Goal: Information Seeking & Learning: Learn about a topic

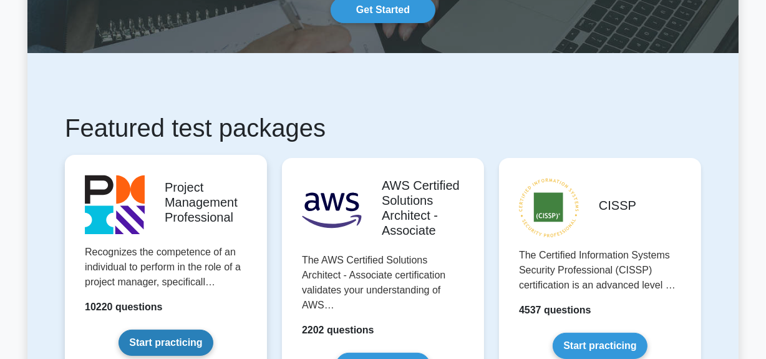
scroll to position [227, 0]
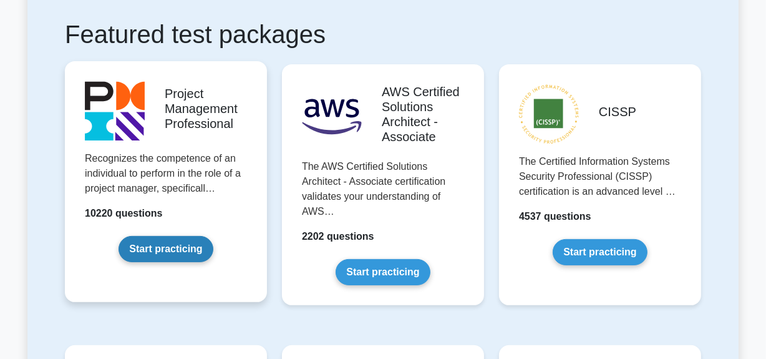
click at [189, 243] on link "Start practicing" at bounding box center [166, 249] width 94 height 26
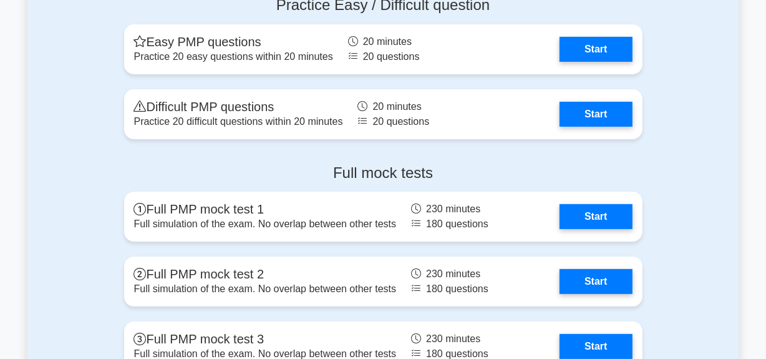
scroll to position [4425, 0]
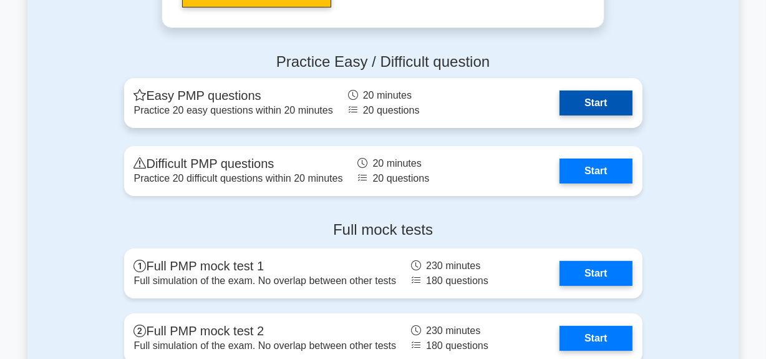
click at [599, 100] on link "Start" at bounding box center [596, 103] width 72 height 25
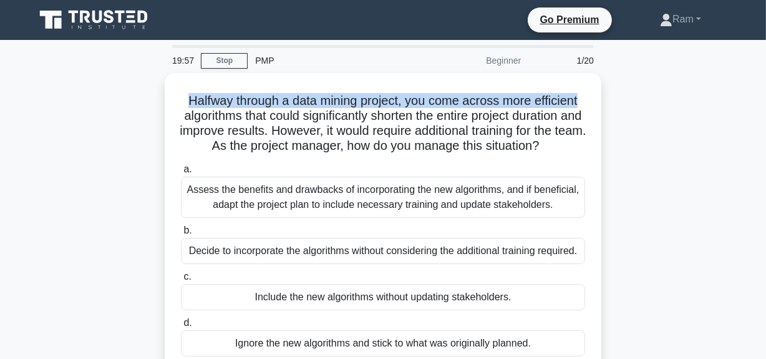
drag, startPoint x: 176, startPoint y: 95, endPoint x: 599, endPoint y: 74, distance: 423.1
click at [609, 74] on div "Halfway through a data mining project, you come across more efficient algorithm…" at bounding box center [383, 231] width 712 height 316
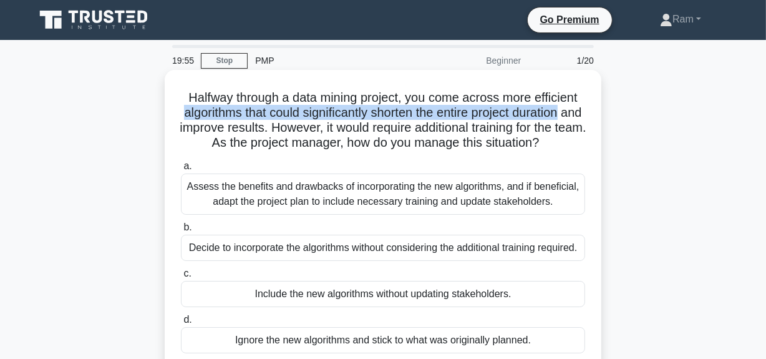
drag, startPoint x: 185, startPoint y: 119, endPoint x: 556, endPoint y: 122, distance: 371.4
click at [614, 107] on div "Halfway through a data mining project, you come across more efficient algorithm…" at bounding box center [383, 231] width 712 height 316
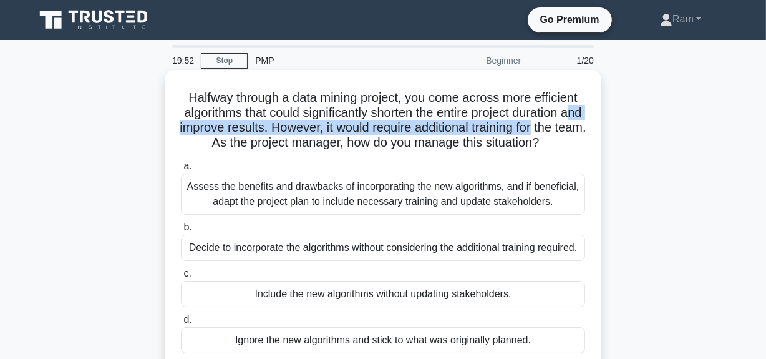
drag, startPoint x: 195, startPoint y: 130, endPoint x: 589, endPoint y: 129, distance: 393.8
click at [589, 129] on div "Halfway through a data mining project, you come across more efficient algorithm…" at bounding box center [383, 220] width 427 height 291
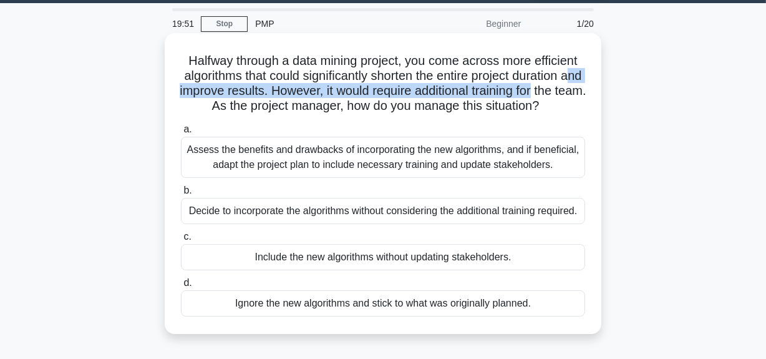
scroll to position [56, 0]
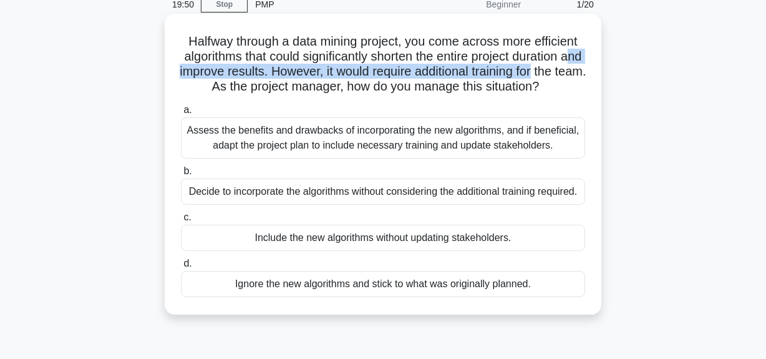
drag, startPoint x: 245, startPoint y: 87, endPoint x: 585, endPoint y: 101, distance: 340.4
click at [593, 99] on div "Halfway through a data mining project, you come across more efficient algorithm…" at bounding box center [383, 164] width 427 height 291
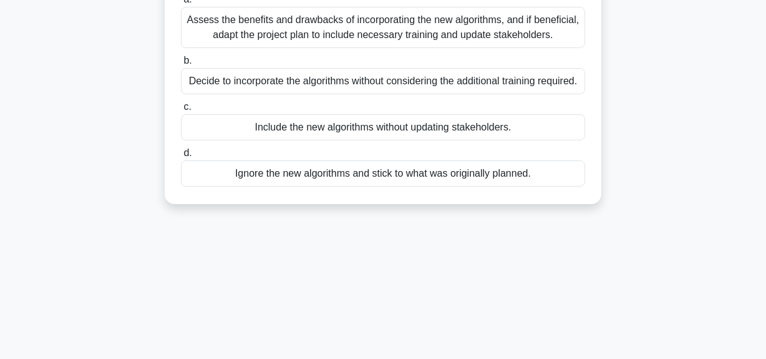
scroll to position [170, 0]
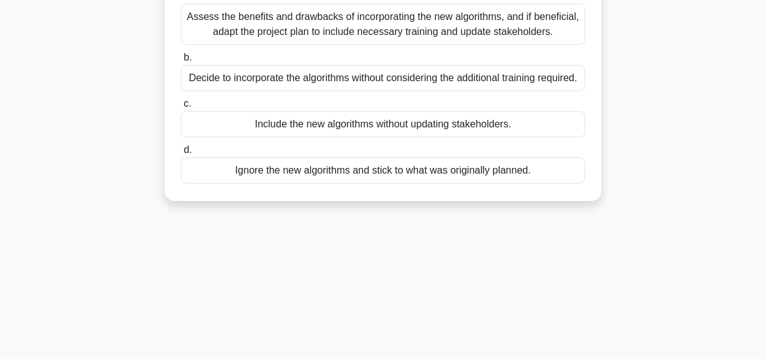
click at [368, 45] on div "Assess the benefits and drawbacks of incorporating the new algorithms, and if b…" at bounding box center [383, 24] width 404 height 41
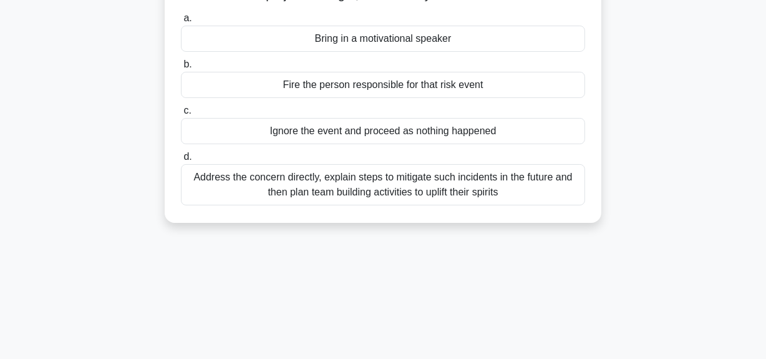
scroll to position [113, 0]
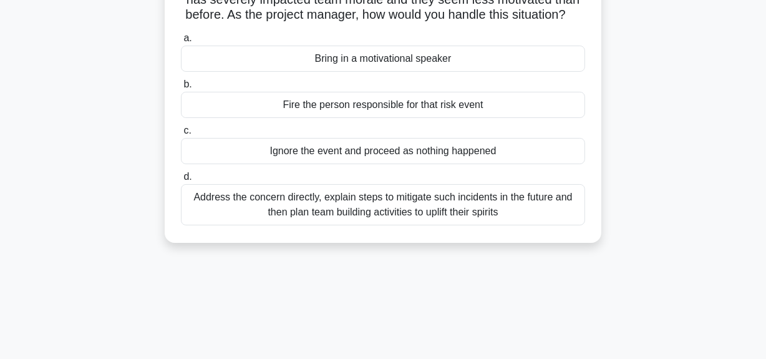
click at [394, 224] on div "Address the concern directly, explain steps to mitigate such incidents in the f…" at bounding box center [383, 204] width 404 height 41
click at [181, 181] on input "d. Address the concern directly, explain steps to mitigate such incidents in th…" at bounding box center [181, 177] width 0 height 8
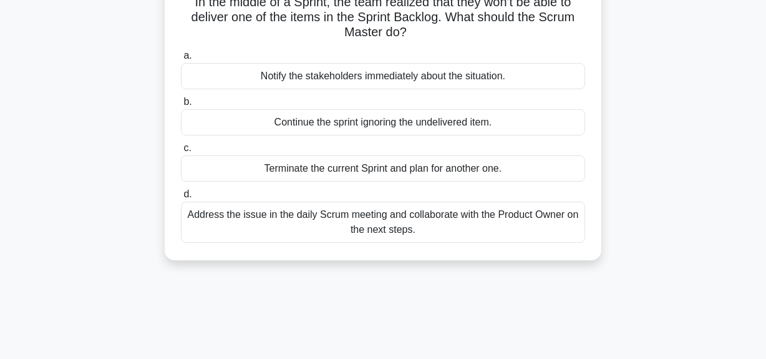
scroll to position [0, 0]
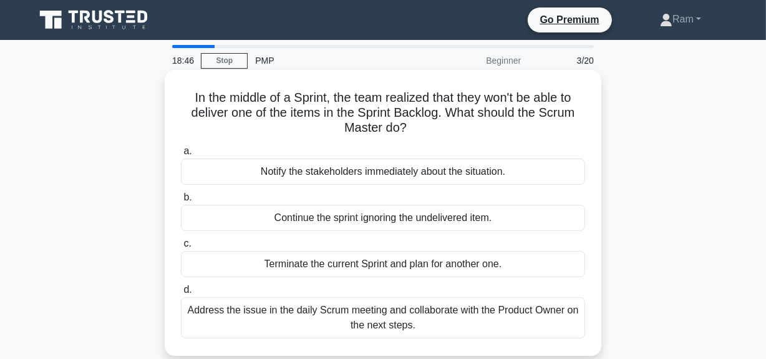
click at [406, 315] on div "Address the issue in the daily Scrum meeting and collaborate with the Product O…" at bounding box center [383, 317] width 404 height 41
click at [181, 294] on input "d. Address the issue in the daily Scrum meeting and collaborate with the Produc…" at bounding box center [181, 290] width 0 height 8
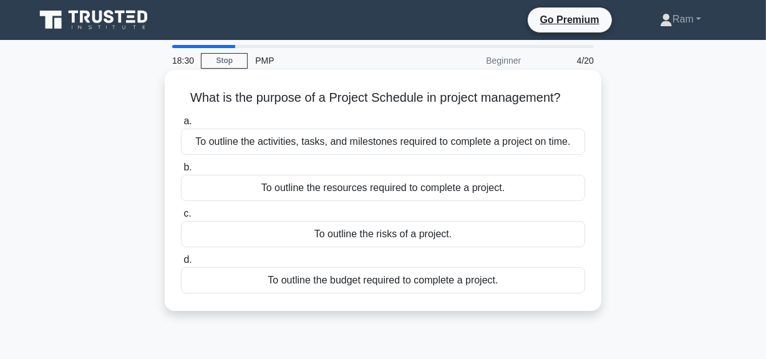
click at [419, 140] on div "To outline the activities, tasks, and milestones required to complete a project…" at bounding box center [383, 142] width 404 height 26
click at [428, 147] on div "To outline the activities, tasks, and milestones required to complete a project…" at bounding box center [383, 142] width 404 height 26
click at [181, 125] on input "a. To outline the activities, tasks, and milestones required to complete a proj…" at bounding box center [181, 121] width 0 height 8
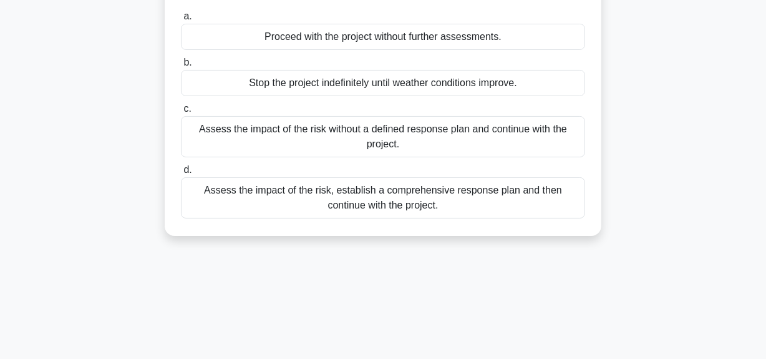
scroll to position [170, 0]
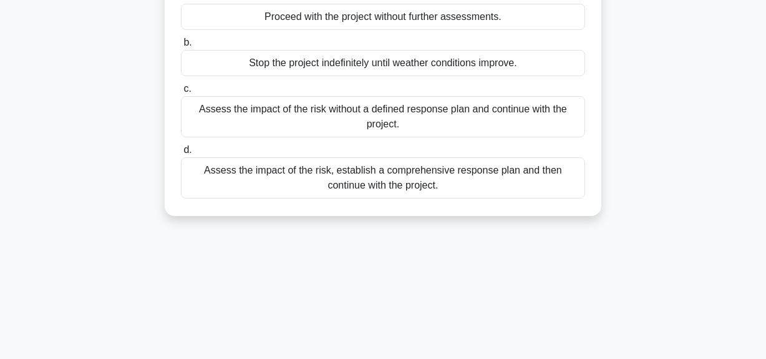
click at [407, 187] on div "Assess the impact of the risk, establish a comprehensive response plan and then…" at bounding box center [383, 177] width 404 height 41
click at [181, 154] on input "d. Assess the impact of the risk, establish a comprehensive response plan and t…" at bounding box center [181, 150] width 0 height 8
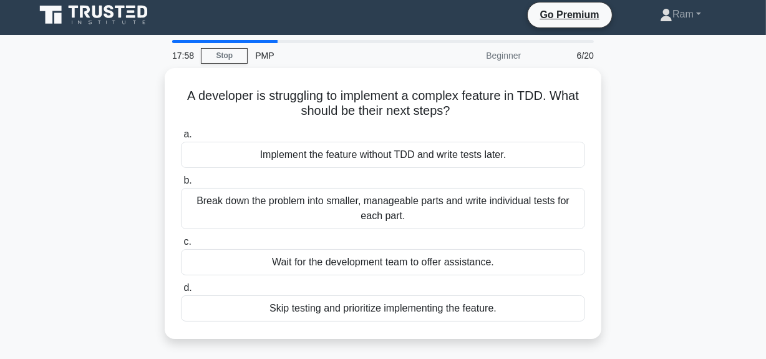
scroll to position [0, 0]
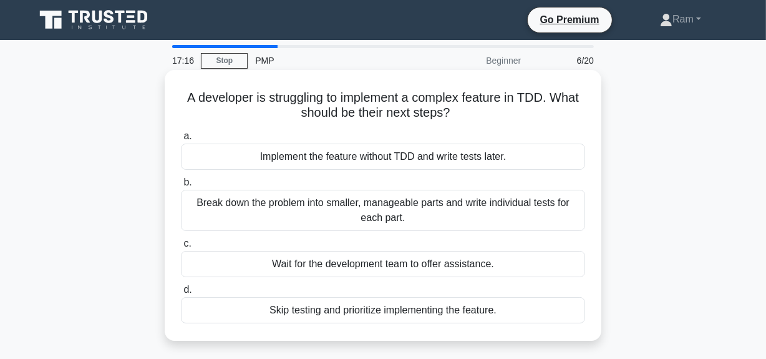
click at [417, 215] on div "Break down the problem into smaller, manageable parts and write individual test…" at bounding box center [383, 210] width 404 height 41
click at [181, 187] on input "b. Break down the problem into smaller, manageable parts and write individual t…" at bounding box center [181, 183] width 0 height 8
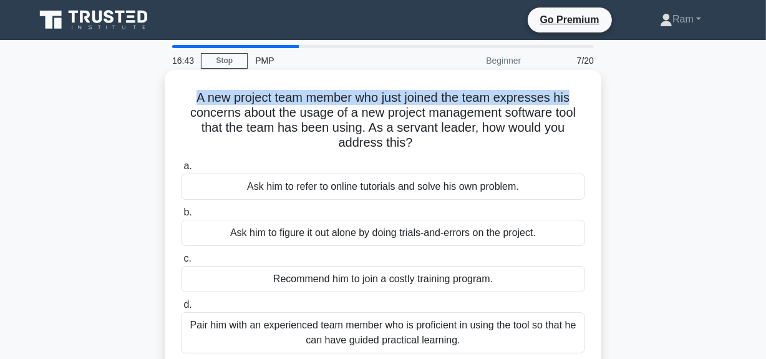
drag, startPoint x: 192, startPoint y: 95, endPoint x: 597, endPoint y: 95, distance: 404.4
click at [597, 95] on div "A new project team member who just joined the team expresses his concerns about…" at bounding box center [383, 220] width 437 height 301
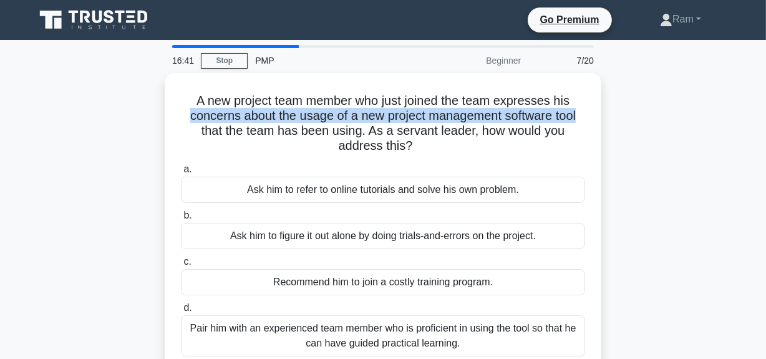
drag, startPoint x: 175, startPoint y: 115, endPoint x: 617, endPoint y: 114, distance: 442.5
click at [628, 110] on div "A new project team member who just joined the team expresses his concerns about…" at bounding box center [383, 231] width 712 height 316
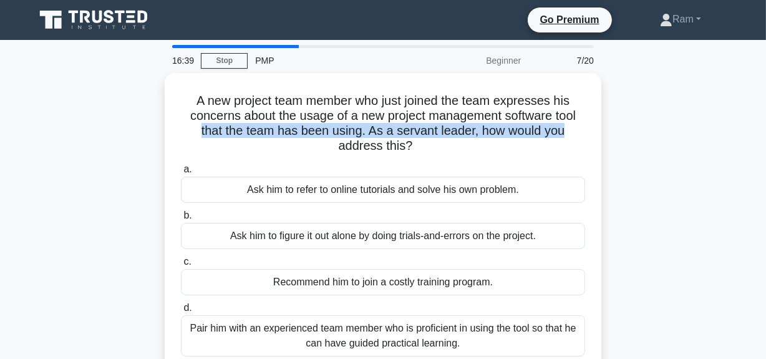
drag, startPoint x: 191, startPoint y: 125, endPoint x: 615, endPoint y: 127, distance: 423.8
click at [615, 127] on div "A new project team member who just joined the team expresses his concerns about…" at bounding box center [383, 231] width 712 height 316
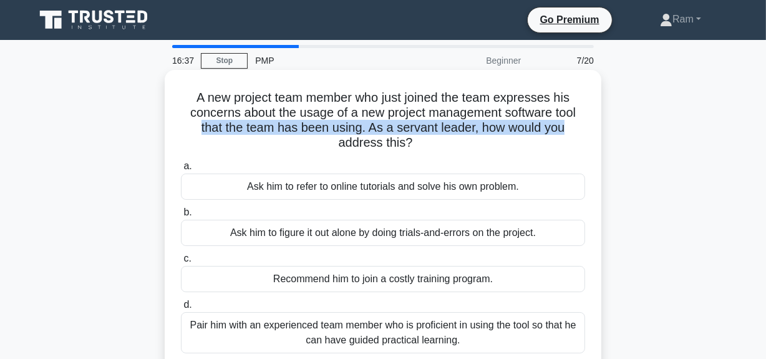
drag, startPoint x: 337, startPoint y: 142, endPoint x: 459, endPoint y: 147, distance: 122.4
click at [459, 147] on h5 "A new project team member who just joined the team expresses his concerns about…" at bounding box center [383, 120] width 407 height 61
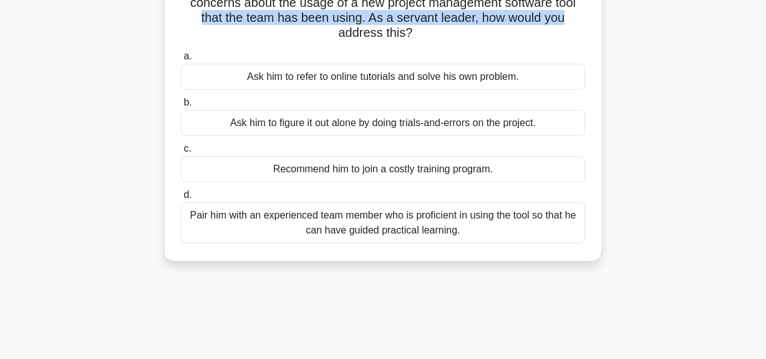
scroll to position [113, 0]
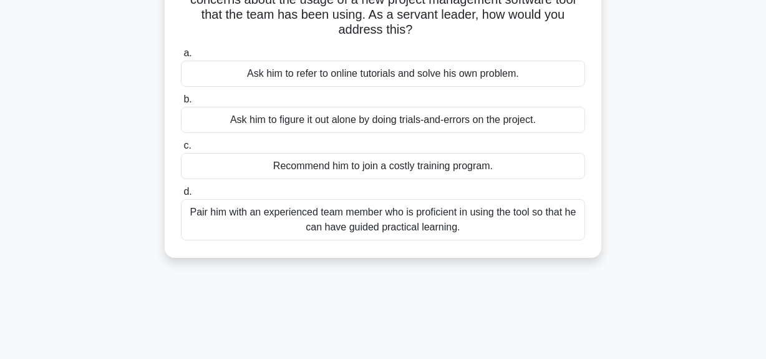
click at [372, 228] on div "Pair him with an experienced team member who is proficient in using the tool so…" at bounding box center [383, 219] width 404 height 41
click at [181, 196] on input "d. Pair him with an experienced team member who is proficient in using the tool…" at bounding box center [181, 192] width 0 height 8
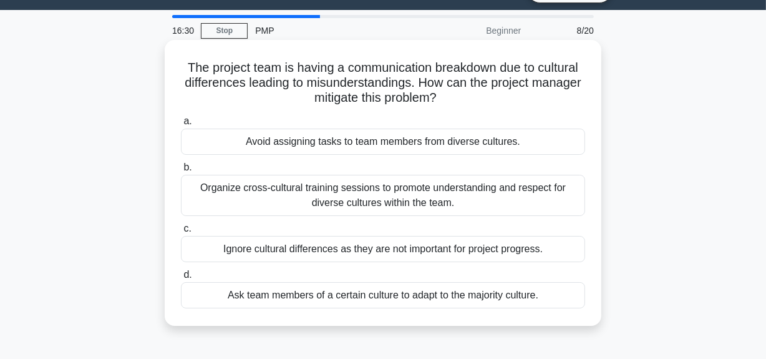
scroll to position [0, 0]
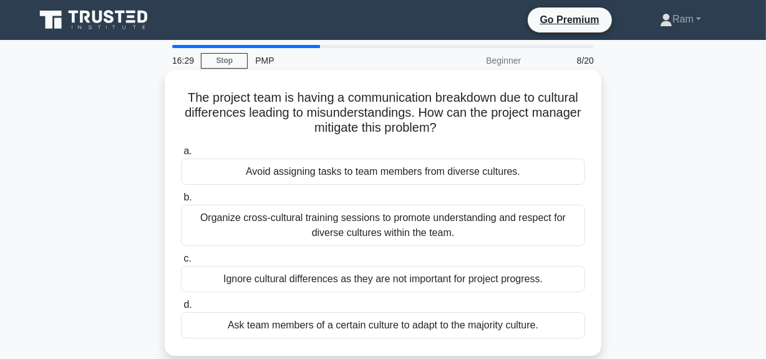
drag, startPoint x: 179, startPoint y: 97, endPoint x: 540, endPoint y: 137, distance: 363.5
click at [540, 137] on div "The project team is having a communication breakdown due to cultural difference…" at bounding box center [383, 213] width 427 height 276
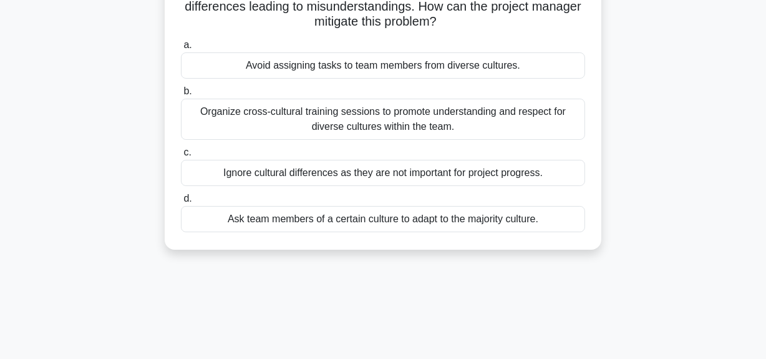
scroll to position [113, 0]
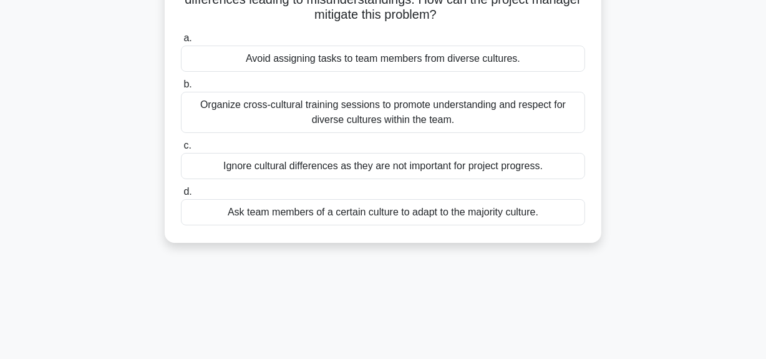
click at [459, 113] on div "Organize cross-cultural training sessions to promote understanding and respect …" at bounding box center [383, 112] width 404 height 41
click at [181, 89] on input "b. Organize cross-cultural training sessions to promote understanding and respe…" at bounding box center [181, 85] width 0 height 8
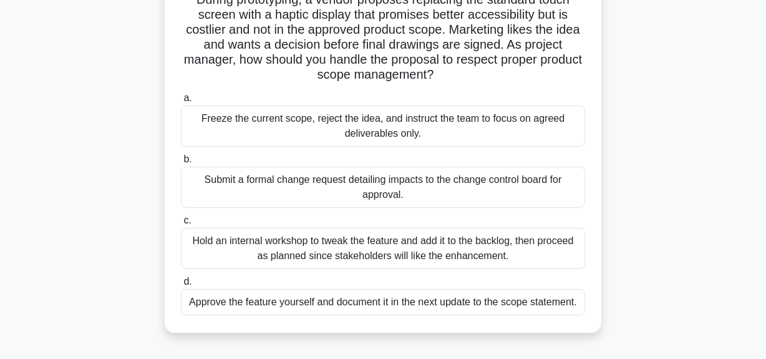
drag, startPoint x: 293, startPoint y: 76, endPoint x: 465, endPoint y: 80, distance: 172.3
click at [465, 80] on h5 "The city transit authority hired your team to design smart ticket kiosks. Durin…" at bounding box center [383, 30] width 407 height 106
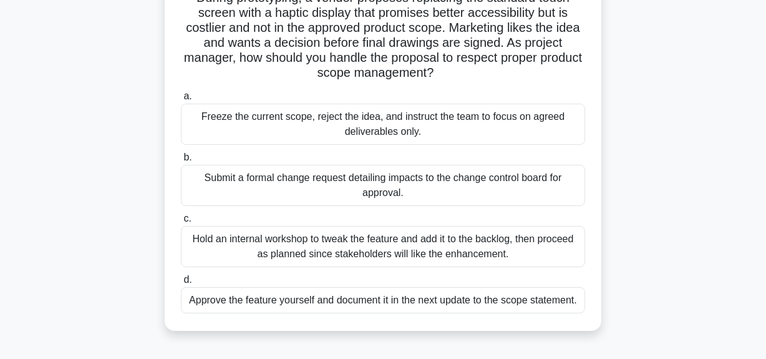
scroll to position [227, 0]
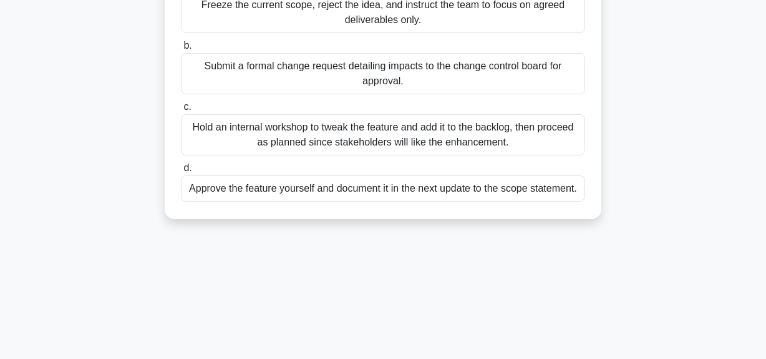
click at [372, 75] on div "Submit a formal change request detailing impacts to the change control board fo…" at bounding box center [383, 73] width 404 height 41
click at [181, 50] on input "b. Submit a formal change request detailing impacts to the change control board…" at bounding box center [181, 46] width 0 height 8
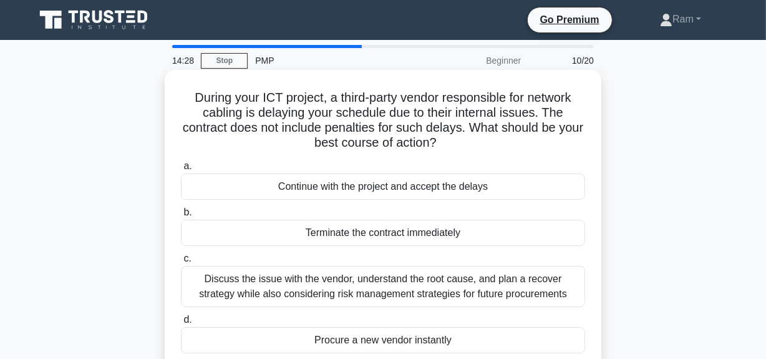
scroll to position [56, 0]
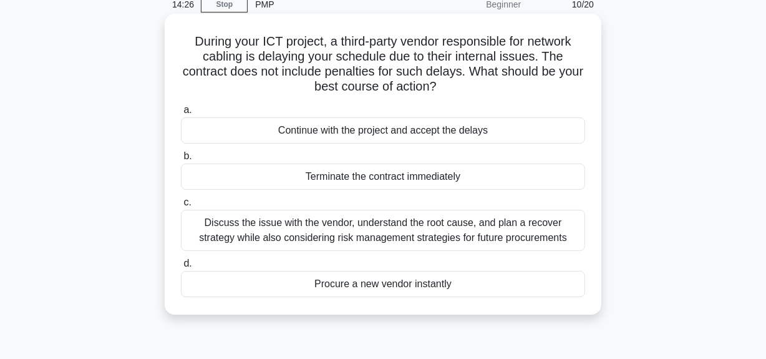
click at [418, 233] on div "Discuss the issue with the vendor, understand the root cause, and plan a recove…" at bounding box center [383, 230] width 404 height 41
click at [181, 207] on input "c. Discuss the issue with the vendor, understand the root cause, and plan a rec…" at bounding box center [181, 202] width 0 height 8
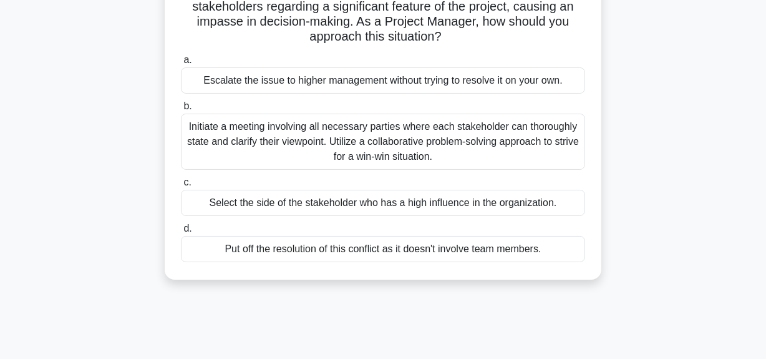
scroll to position [113, 0]
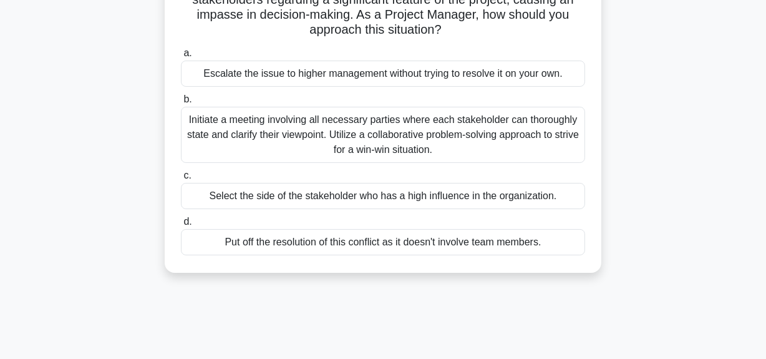
click at [439, 137] on div "Initiate a meeting involving all necessary parties where each stakeholder can t…" at bounding box center [383, 135] width 404 height 56
click at [181, 104] on input "b. Initiate a meeting involving all necessary parties where each stakeholder ca…" at bounding box center [181, 99] width 0 height 8
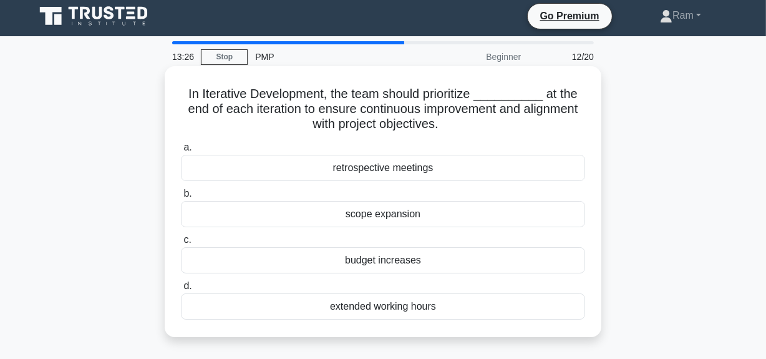
scroll to position [0, 0]
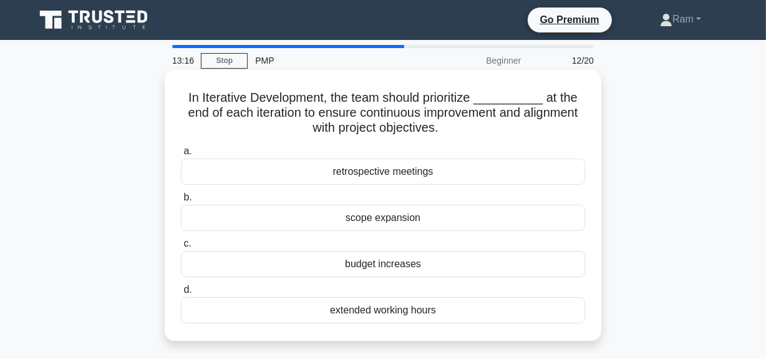
click at [457, 174] on div "retrospective meetings" at bounding box center [383, 172] width 404 height 26
click at [181, 155] on input "a. retrospective meetings" at bounding box center [181, 151] width 0 height 8
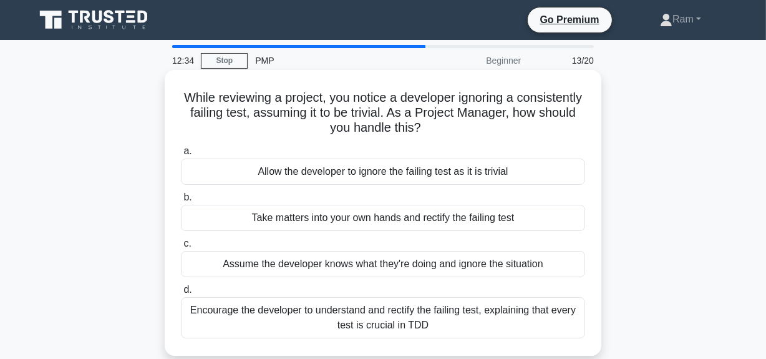
click at [450, 320] on div "Encourage the developer to understand and rectify the failing test, explaining …" at bounding box center [383, 317] width 404 height 41
click at [181, 294] on input "d. Encourage the developer to understand and rectify the failing test, explaini…" at bounding box center [181, 290] width 0 height 8
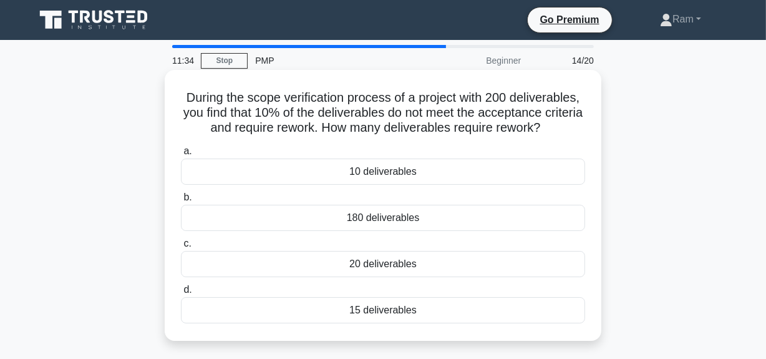
click at [424, 261] on div "20 deliverables" at bounding box center [383, 264] width 404 height 26
click at [181, 248] on input "c. 20 deliverables" at bounding box center [181, 244] width 0 height 8
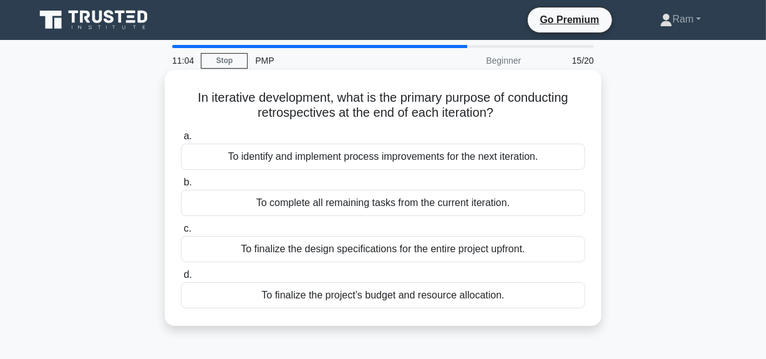
click at [389, 156] on div "To identify and implement process improvements for the next iteration." at bounding box center [383, 157] width 404 height 26
click at [181, 140] on input "a. To identify and implement process improvements for the next iteration." at bounding box center [181, 136] width 0 height 8
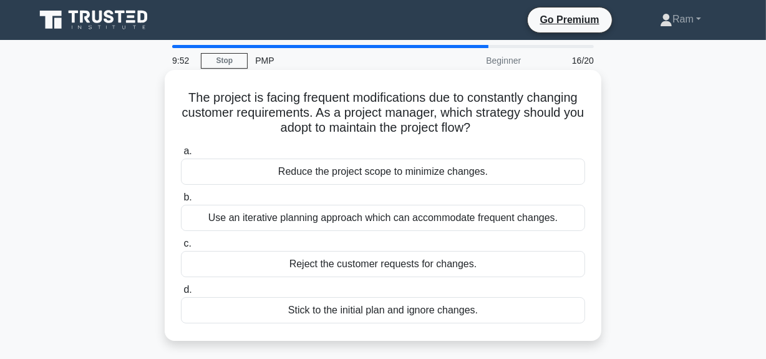
click at [374, 218] on div "Use an iterative planning approach which can accommodate frequent changes." at bounding box center [383, 218] width 404 height 26
click at [181, 202] on input "b. Use an iterative planning approach which can accommodate frequent changes." at bounding box center [181, 197] width 0 height 8
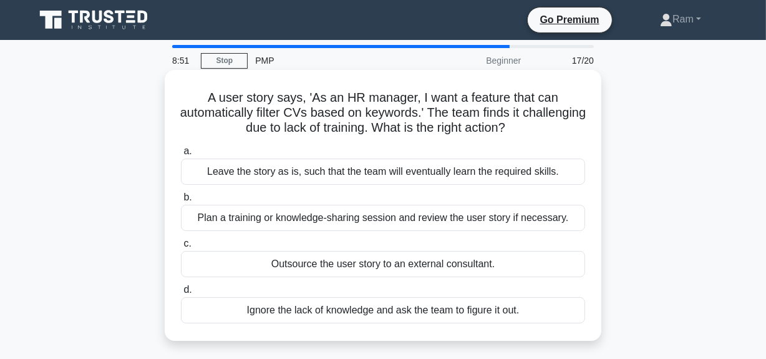
click at [380, 222] on div "Plan a training or knowledge-sharing session and review the user story if neces…" at bounding box center [383, 218] width 404 height 26
click at [181, 202] on input "b. Plan a training or knowledge-sharing session and review the user story if ne…" at bounding box center [181, 197] width 0 height 8
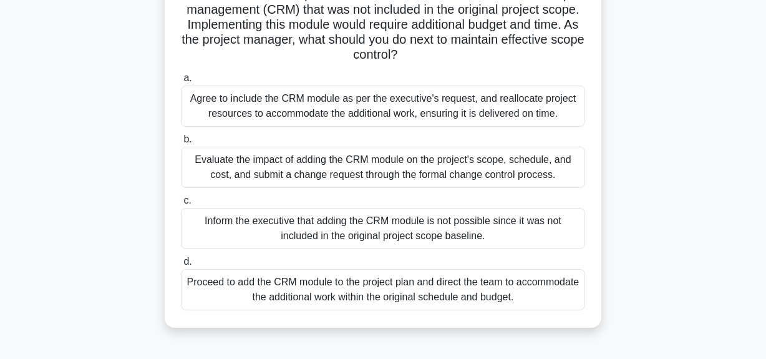
scroll to position [113, 0]
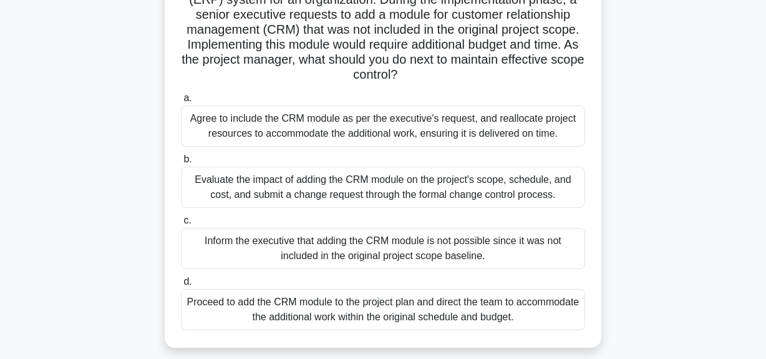
click at [411, 187] on div "Evaluate the impact of adding the CRM module on the project's scope, schedule, …" at bounding box center [383, 187] width 404 height 41
click at [181, 164] on input "b. Evaluate the impact of adding the CRM module on the project's scope, schedul…" at bounding box center [181, 159] width 0 height 8
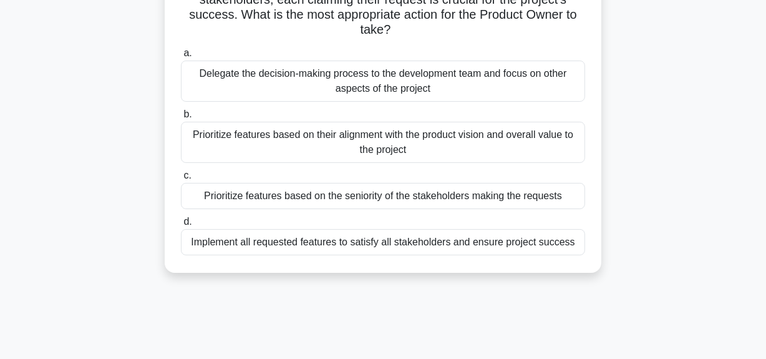
scroll to position [56, 0]
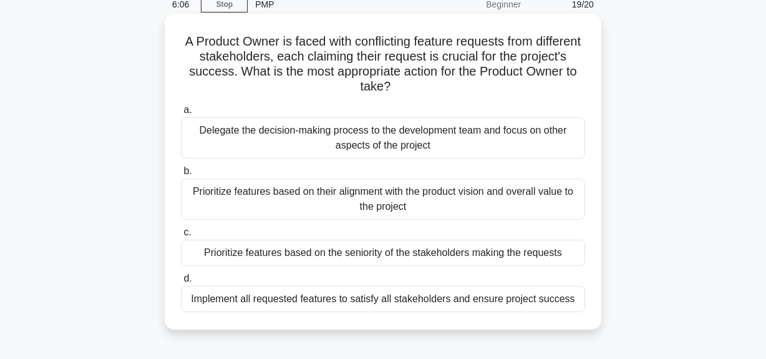
click at [430, 200] on div "Prioritize features based on their alignment with the product vision and overal…" at bounding box center [383, 199] width 404 height 41
click at [181, 175] on input "b. Prioritize features based on their alignment with the product vision and ove…" at bounding box center [181, 171] width 0 height 8
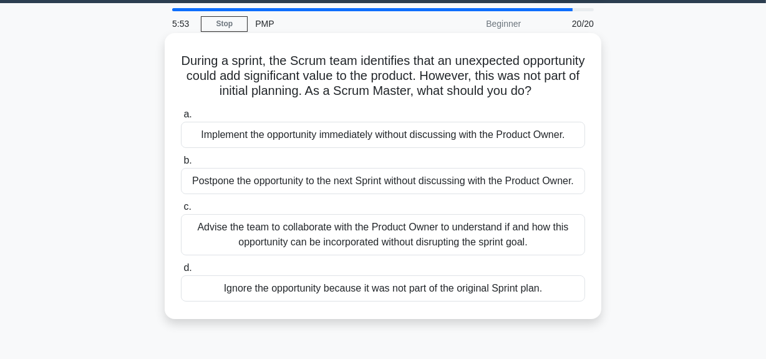
scroll to position [113, 0]
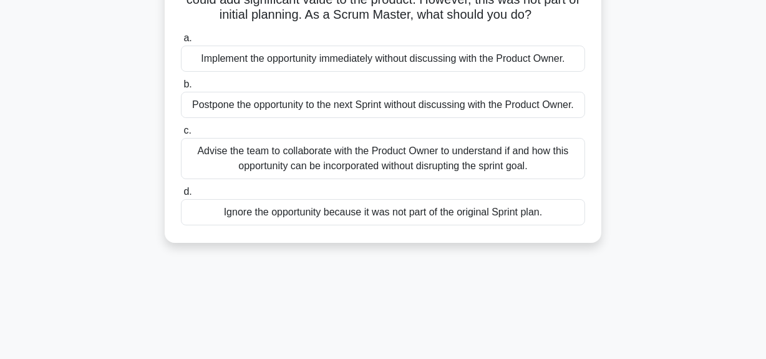
click at [416, 178] on div "Advise the team to collaborate with the Product Owner to understand if and how …" at bounding box center [383, 158] width 404 height 41
click at [181, 135] on input "c. Advise the team to collaborate with the Product Owner to understand if and h…" at bounding box center [181, 131] width 0 height 8
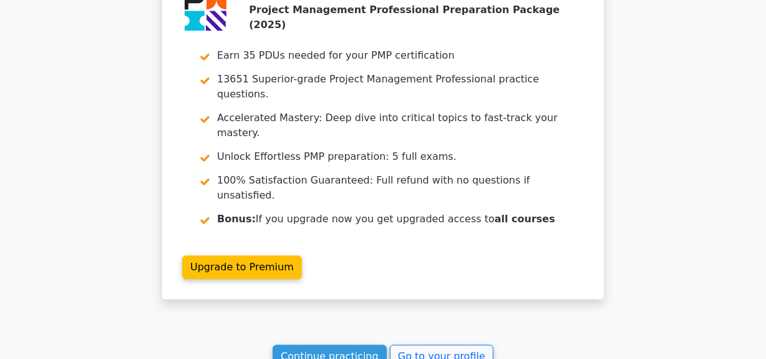
scroll to position [2634, 0]
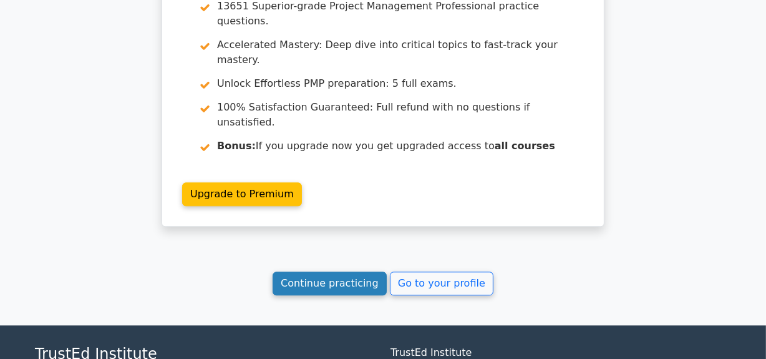
click at [311, 272] on link "Continue practicing" at bounding box center [330, 284] width 114 height 24
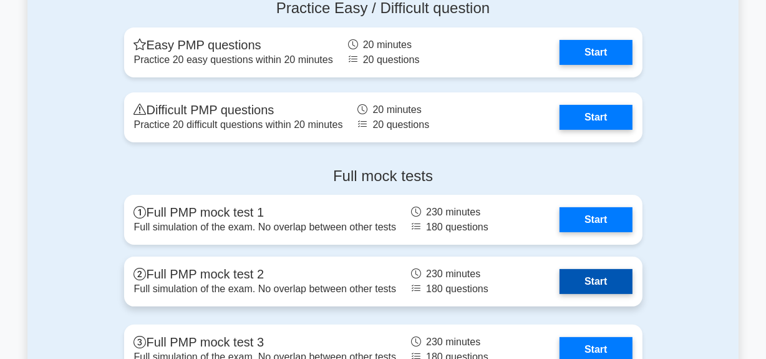
scroll to position [4425, 0]
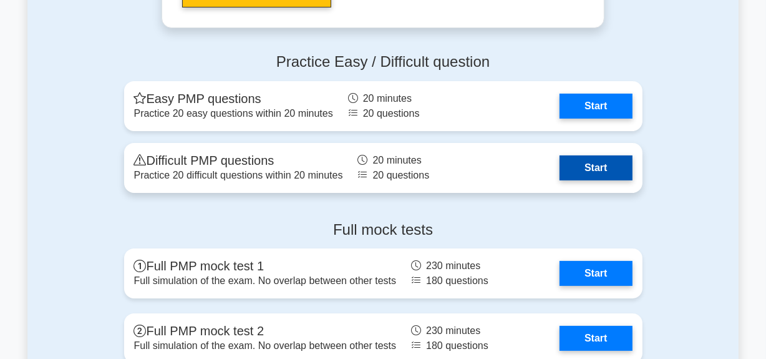
click at [589, 161] on link "Start" at bounding box center [596, 167] width 72 height 25
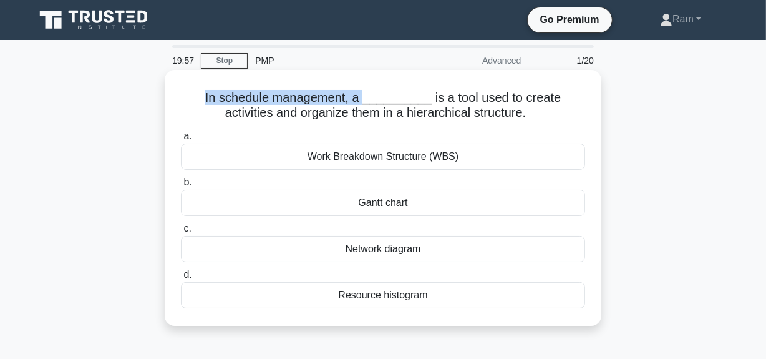
drag, startPoint x: 183, startPoint y: 98, endPoint x: 345, endPoint y: 100, distance: 161.0
click at [345, 100] on h5 "In schedule management, a __________ is a tool used to create activities and or…" at bounding box center [383, 105] width 407 height 31
drag, startPoint x: 408, startPoint y: 96, endPoint x: 586, endPoint y: 112, distance: 178.6
click at [586, 112] on h5 "In schedule management, a __________ is a tool used to create activities and or…" at bounding box center [383, 105] width 407 height 31
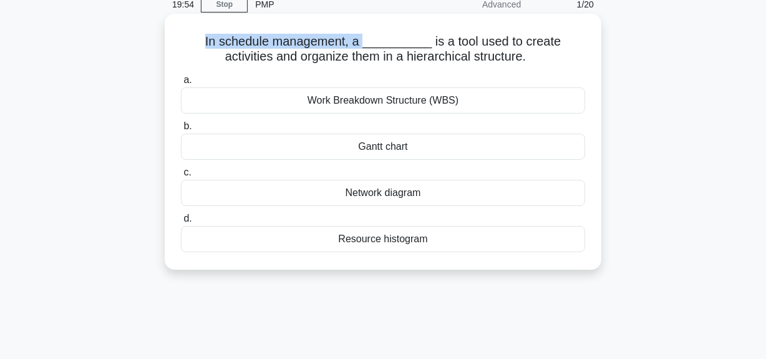
scroll to position [56, 0]
click at [391, 100] on div "Work Breakdown Structure (WBS)" at bounding box center [383, 100] width 404 height 26
click at [181, 84] on input "a. Work Breakdown Structure (WBS)" at bounding box center [181, 80] width 0 height 8
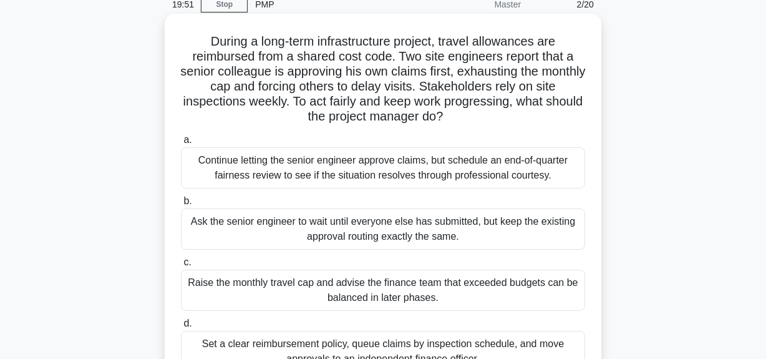
scroll to position [0, 0]
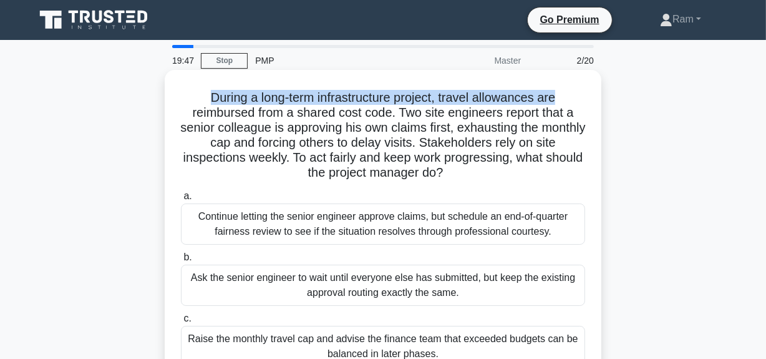
drag, startPoint x: 207, startPoint y: 97, endPoint x: 567, endPoint y: 91, distance: 359.5
click at [567, 91] on h5 "During a long-term infrastructure project, travel allowances are reimbursed fro…" at bounding box center [383, 135] width 407 height 91
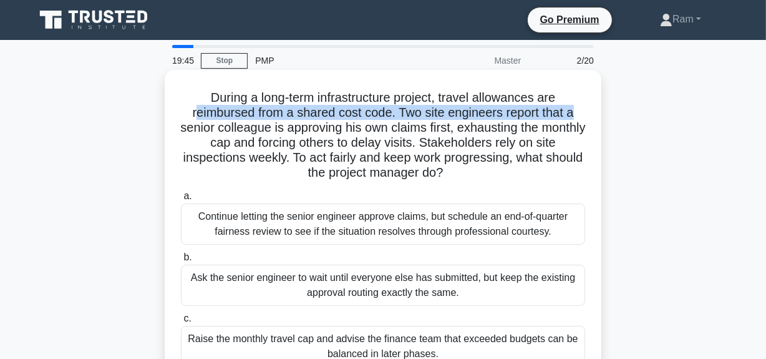
drag, startPoint x: 193, startPoint y: 110, endPoint x: 524, endPoint y: 120, distance: 330.9
click at [599, 112] on div "During a long-term infrastructure project, travel allowances are reimbursed fro…" at bounding box center [383, 258] width 437 height 376
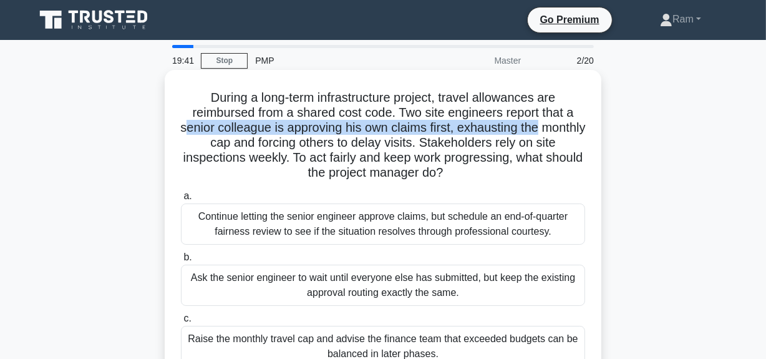
drag, startPoint x: 203, startPoint y: 130, endPoint x: 570, endPoint y: 124, distance: 367.7
click at [570, 124] on h5 "During a long-term infrastructure project, travel allowances are reimbursed fro…" at bounding box center [383, 135] width 407 height 91
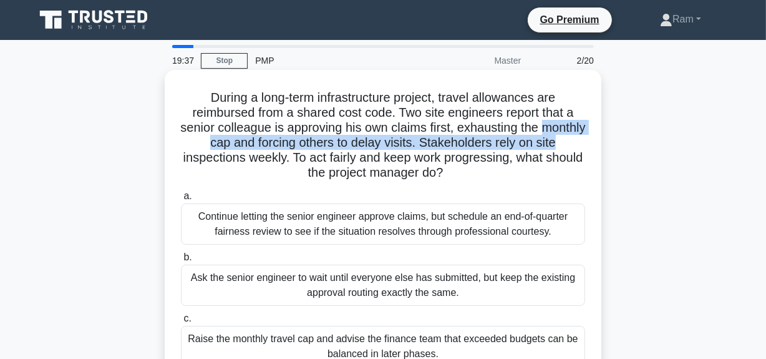
drag, startPoint x: 181, startPoint y: 143, endPoint x: 584, endPoint y: 145, distance: 403.2
click at [594, 141] on div "During a long-term infrastructure project, travel allowances are reimbursed fro…" at bounding box center [383, 258] width 427 height 366
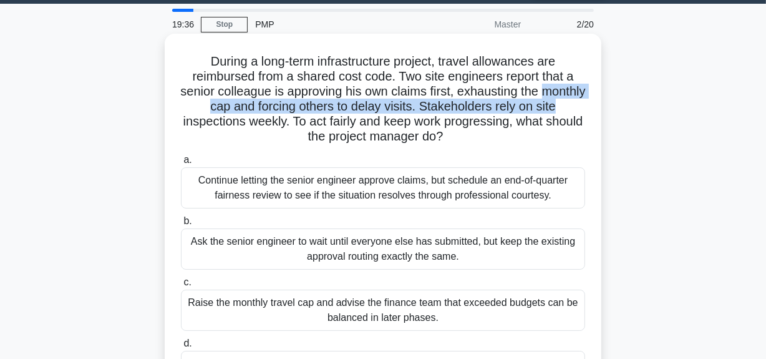
scroll to position [56, 0]
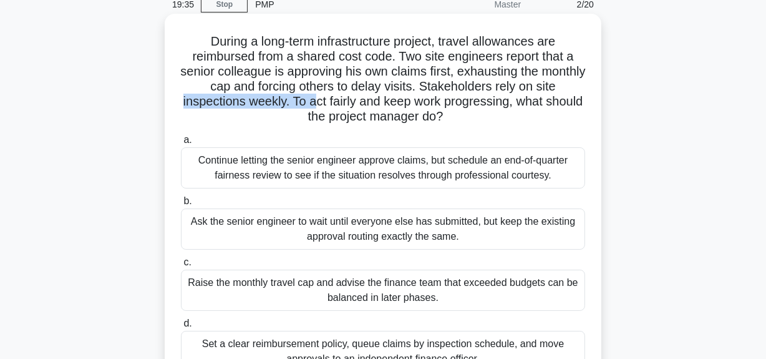
drag, startPoint x: 200, startPoint y: 100, endPoint x: 336, endPoint y: 107, distance: 136.2
click at [336, 107] on h5 "During a long-term infrastructure project, travel allowances are reimbursed fro…" at bounding box center [383, 79] width 407 height 91
click at [367, 117] on h5 "During a long-term infrastructure project, travel allowances are reimbursed fro…" at bounding box center [383, 79] width 407 height 91
drag, startPoint x: 318, startPoint y: 100, endPoint x: 474, endPoint y: 125, distance: 158.0
click at [481, 115] on h5 "During a long-term infrastructure project, travel allowances are reimbursed fro…" at bounding box center [383, 79] width 407 height 91
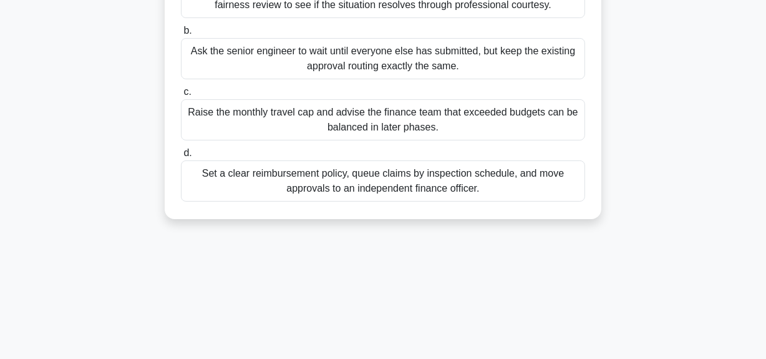
scroll to position [283, 0]
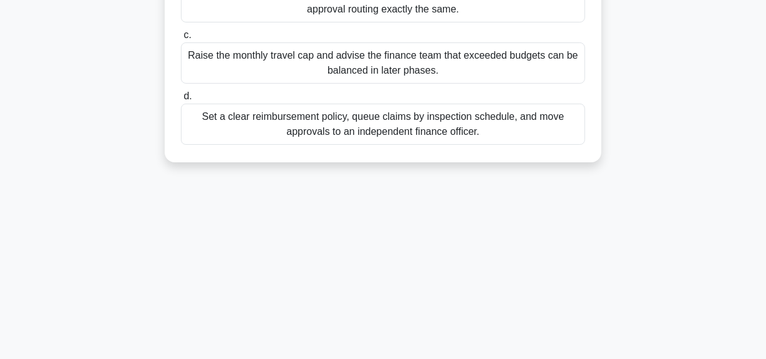
click at [480, 123] on div "Set a clear reimbursement policy, queue claims by inspection schedule, and move…" at bounding box center [383, 124] width 404 height 41
click at [181, 100] on input "d. Set a clear reimbursement policy, queue claims by inspection schedule, and m…" at bounding box center [181, 96] width 0 height 8
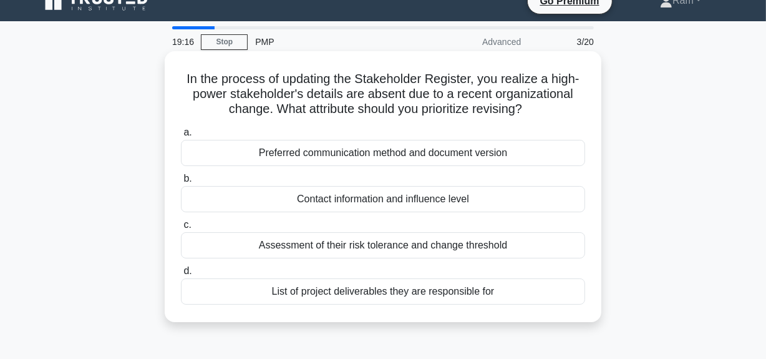
scroll to position [0, 0]
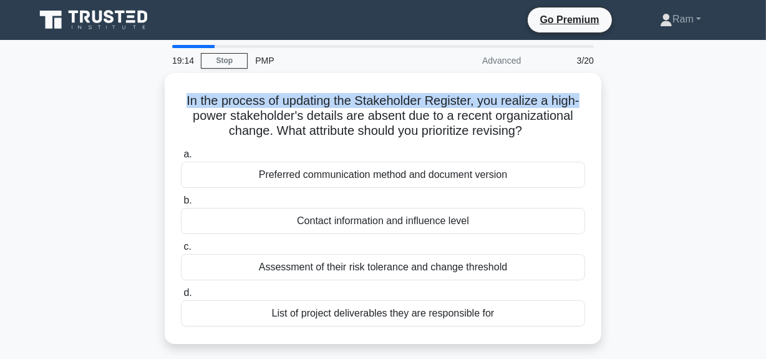
drag, startPoint x: 183, startPoint y: 97, endPoint x: 605, endPoint y: 81, distance: 421.6
click at [605, 81] on div "In the process of updating the Stakeholder Register, you realize a high-power s…" at bounding box center [383, 216] width 712 height 286
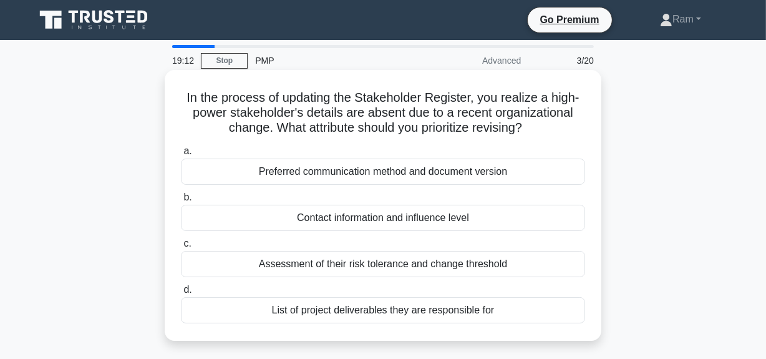
click at [398, 120] on h5 "In the process of updating the Stakeholder Register, you realize a high-power s…" at bounding box center [383, 113] width 407 height 46
drag, startPoint x: 315, startPoint y: 113, endPoint x: 587, endPoint y: 124, distance: 272.4
click at [587, 124] on div "In the process of updating the Stakeholder Register, you realize a high-power s…" at bounding box center [383, 205] width 427 height 261
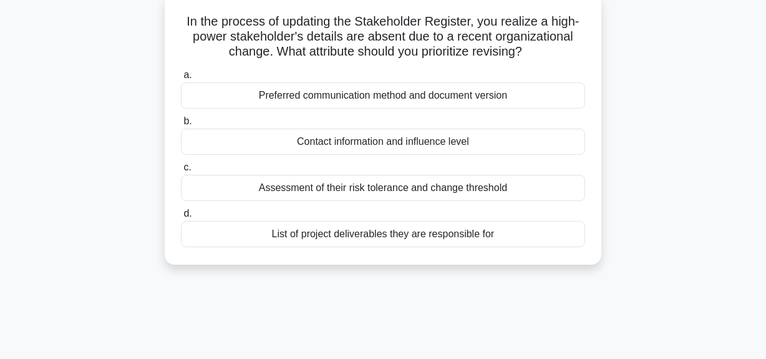
scroll to position [56, 0]
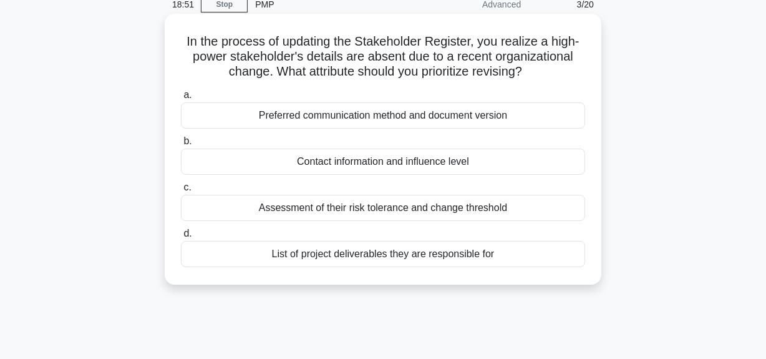
click at [434, 162] on div "Contact information and influence level" at bounding box center [383, 162] width 404 height 26
click at [181, 145] on input "b. Contact information and influence level" at bounding box center [181, 141] width 0 height 8
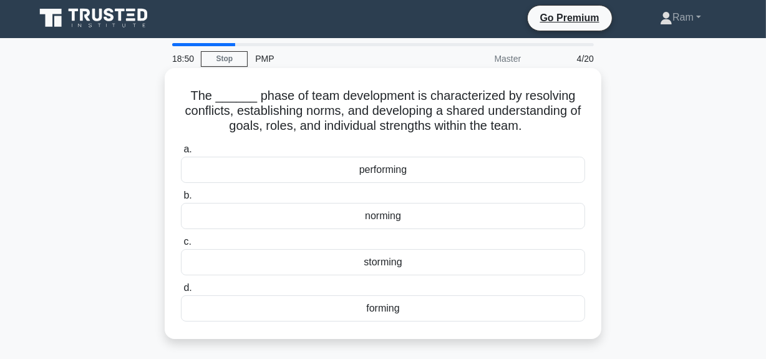
scroll to position [0, 0]
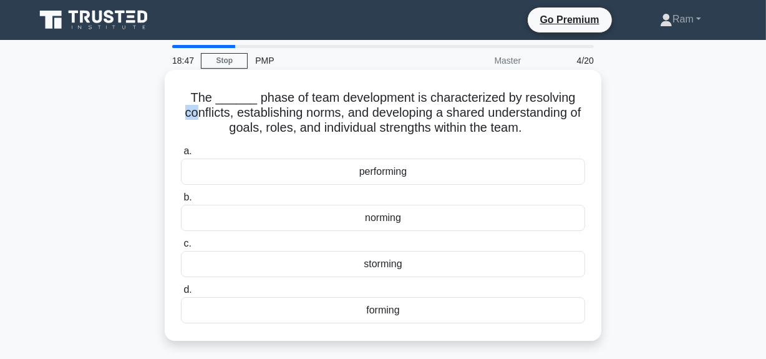
drag, startPoint x: 197, startPoint y: 106, endPoint x: 575, endPoint y: 91, distance: 378.5
click at [575, 91] on h5 "The ______ phase of team development is characterized by resolving conflicts, e…" at bounding box center [383, 113] width 407 height 46
click at [258, 120] on h5 "The ______ phase of team development is characterized by resolving conflicts, e…" at bounding box center [383, 113] width 407 height 46
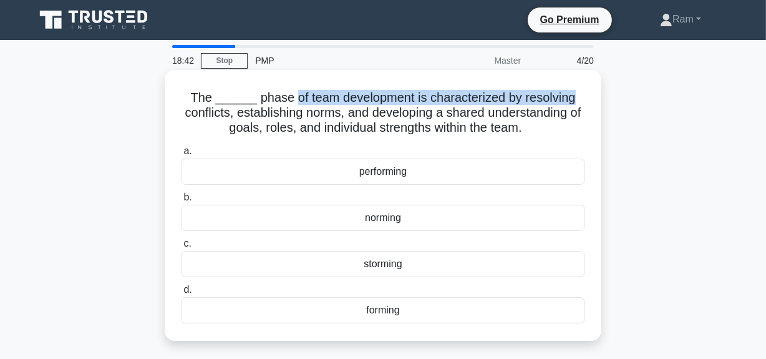
drag, startPoint x: 286, startPoint y: 100, endPoint x: 594, endPoint y: 87, distance: 308.0
click at [594, 87] on div "The ______ phase of team development is characterized by resolving conflicts, e…" at bounding box center [383, 205] width 427 height 261
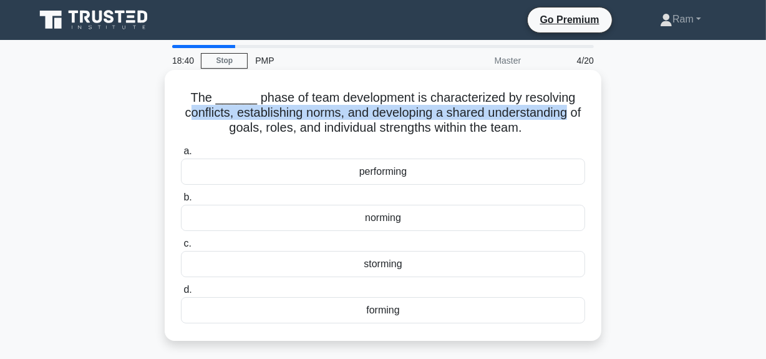
drag, startPoint x: 191, startPoint y: 116, endPoint x: 588, endPoint y: 110, distance: 397.0
click at [588, 110] on div "The ______ phase of team development is characterized by resolving conflicts, e…" at bounding box center [383, 205] width 427 height 261
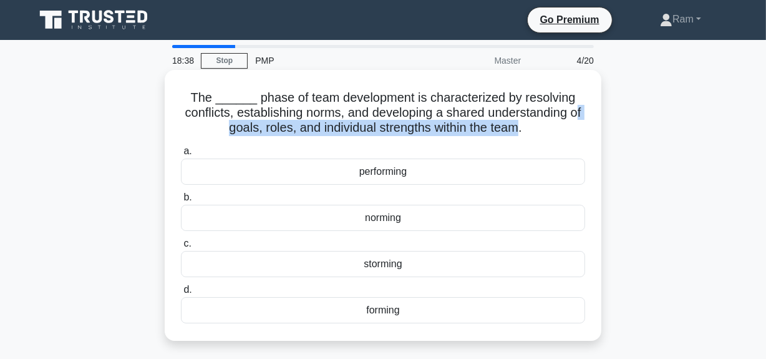
drag, startPoint x: 222, startPoint y: 123, endPoint x: 531, endPoint y: 130, distance: 308.4
click at [531, 130] on h5 "The ______ phase of team development is characterized by resolving conflicts, e…" at bounding box center [383, 113] width 407 height 46
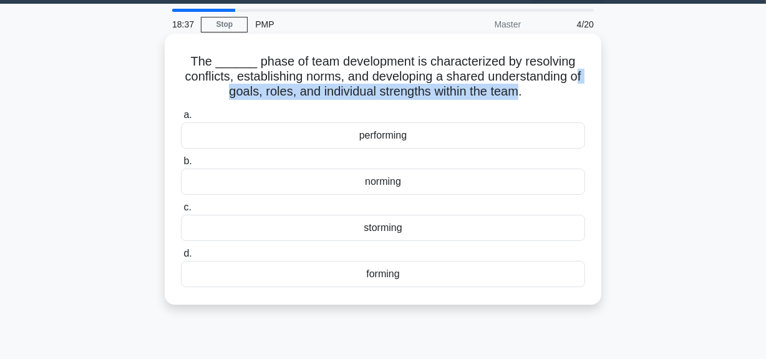
scroll to position [56, 0]
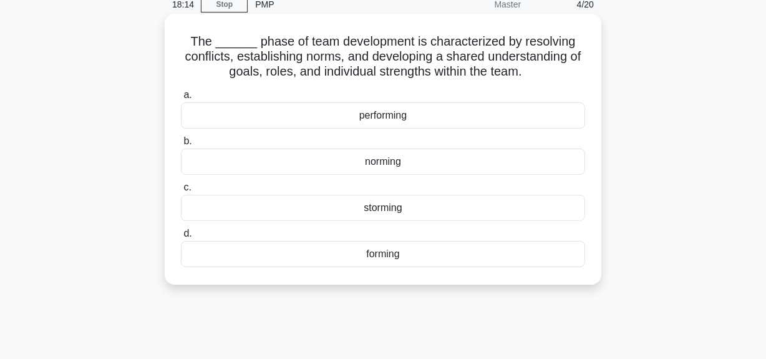
click at [407, 164] on div "norming" at bounding box center [383, 162] width 404 height 26
click at [181, 145] on input "b. norming" at bounding box center [181, 141] width 0 height 8
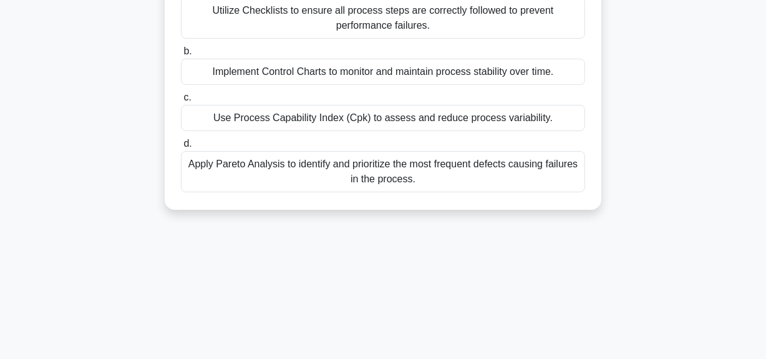
scroll to position [227, 0]
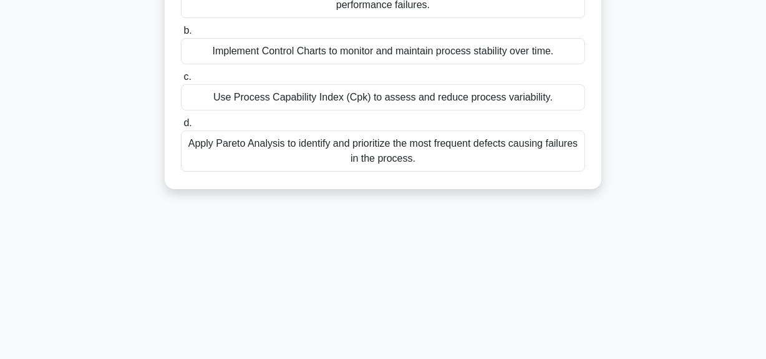
click at [454, 147] on div "Apply Pareto Analysis to identify and prioritize the most frequent defects caus…" at bounding box center [383, 150] width 404 height 41
click at [181, 127] on input "d. Apply Pareto Analysis to identify and prioritize the most frequent defects c…" at bounding box center [181, 123] width 0 height 8
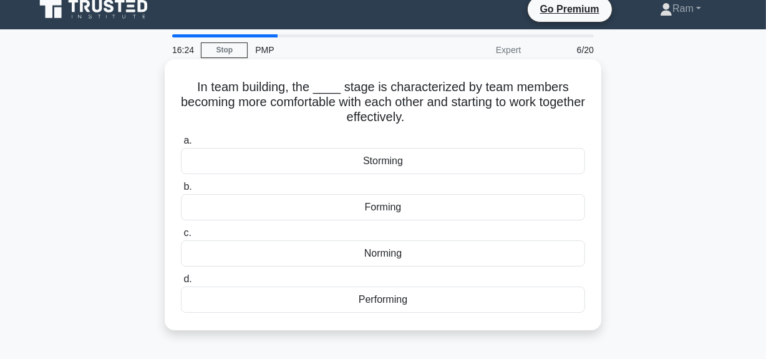
scroll to position [0, 0]
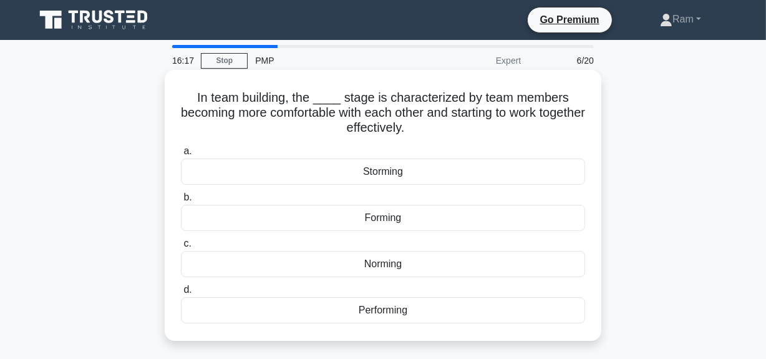
drag, startPoint x: 193, startPoint y: 96, endPoint x: 482, endPoint y: 132, distance: 290.6
click at [482, 132] on h5 "In team building, the ____ stage is characterized by team members becoming more…" at bounding box center [383, 113] width 407 height 46
copy h5 "In team building, the ____ stage is characterized by team members becoming more…"
click at [364, 267] on div "Norming" at bounding box center [383, 264] width 404 height 26
click at [181, 248] on input "c. Norming" at bounding box center [181, 244] width 0 height 8
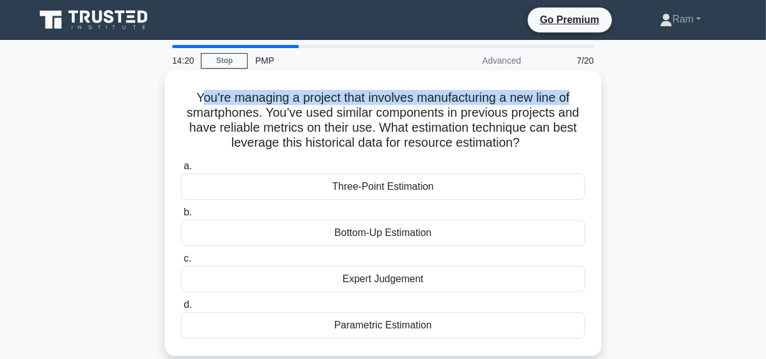
drag, startPoint x: 195, startPoint y: 91, endPoint x: 581, endPoint y: 87, distance: 385.7
click at [581, 87] on div "You're managing a project that involves manufacturing a new line of smartphones…" at bounding box center [383, 213] width 427 height 276
drag, startPoint x: 268, startPoint y: 114, endPoint x: 589, endPoint y: 146, distance: 323.0
click at [589, 146] on div "You're managing a project that involves manufacturing a new line of smartphones…" at bounding box center [383, 213] width 427 height 276
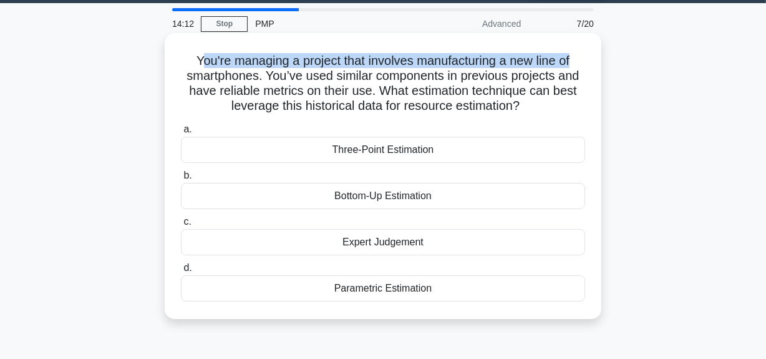
scroll to position [56, 0]
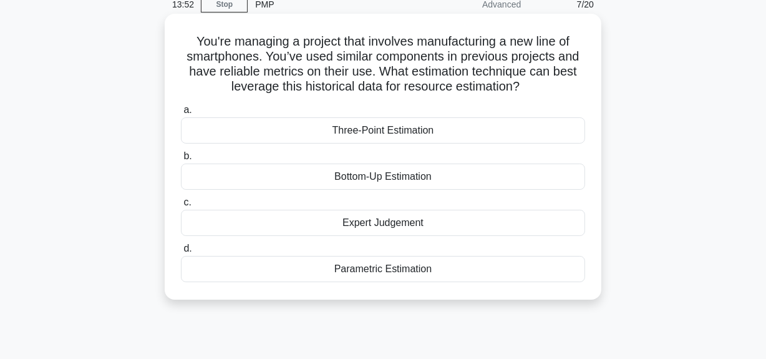
click at [413, 268] on div "Parametric Estimation" at bounding box center [383, 269] width 404 height 26
click at [181, 253] on input "d. Parametric Estimation" at bounding box center [181, 249] width 0 height 8
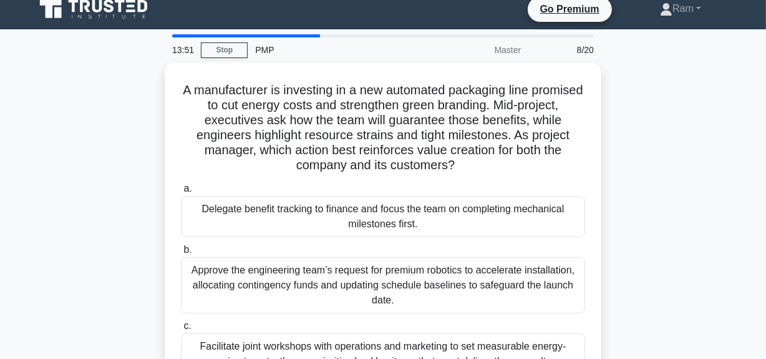
scroll to position [0, 0]
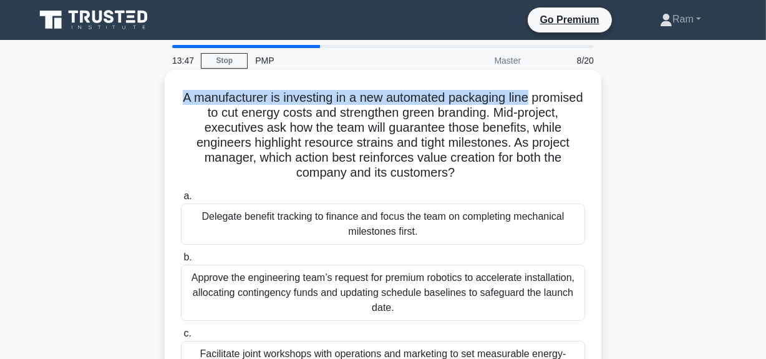
drag, startPoint x: 203, startPoint y: 99, endPoint x: 565, endPoint y: 103, distance: 362.6
click at [565, 103] on h5 "A manufacturer is investing in a new automated packaging line promised to cut e…" at bounding box center [383, 135] width 407 height 91
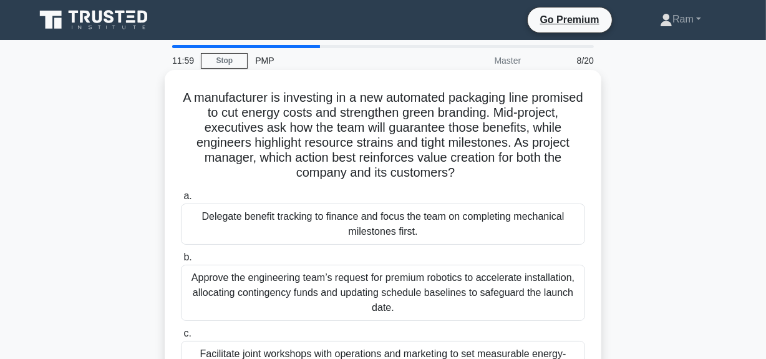
click at [372, 111] on h5 "A manufacturer is investing in a new automated packaging line promised to cut e…" at bounding box center [383, 135] width 407 height 91
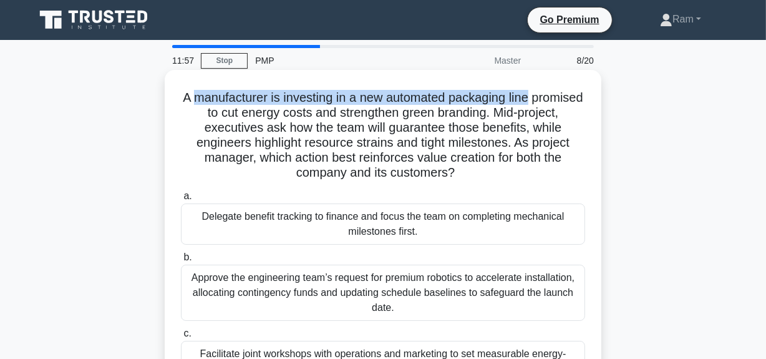
drag, startPoint x: 218, startPoint y: 97, endPoint x: 462, endPoint y: 101, distance: 244.7
click at [562, 95] on h5 "A manufacturer is investing in a new automated packaging line promised to cut e…" at bounding box center [383, 135] width 407 height 91
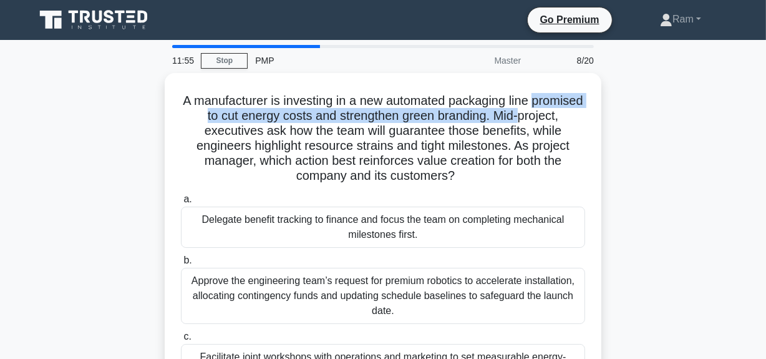
drag, startPoint x: 197, startPoint y: 115, endPoint x: 465, endPoint y: 134, distance: 268.5
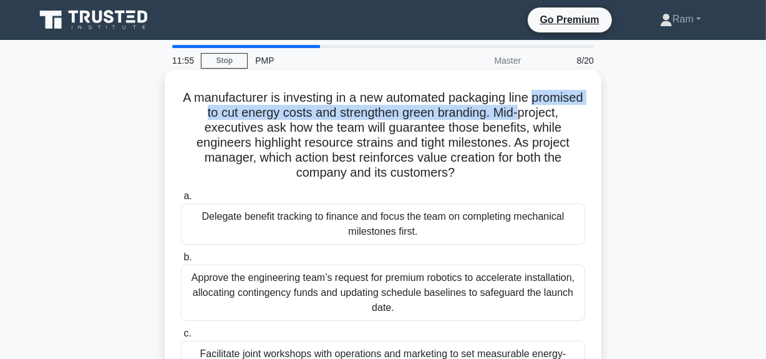
click at [602, 115] on div "A manufacturer is investing in a new automated packaging line promised to cut e…" at bounding box center [383, 276] width 712 height 406
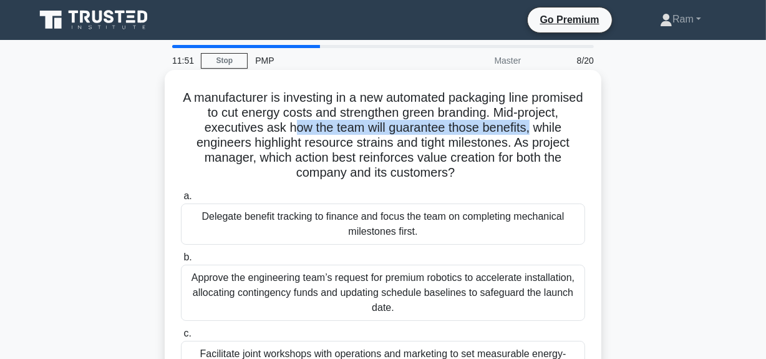
drag, startPoint x: 330, startPoint y: 131, endPoint x: 551, endPoint y: 135, distance: 221.0
click at [572, 130] on h5 "A manufacturer is investing in a new automated packaging line promised to cut e…" at bounding box center [383, 135] width 407 height 91
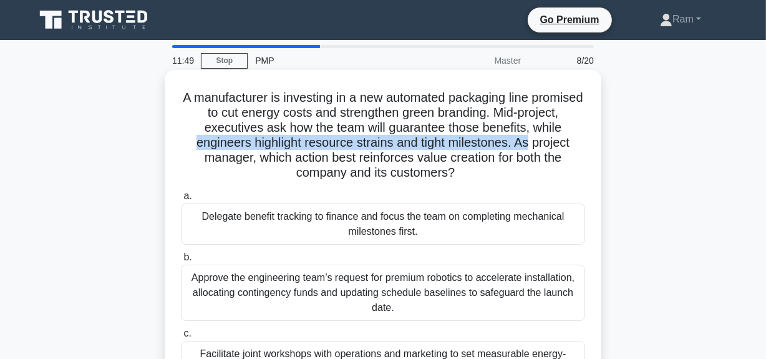
drag, startPoint x: 230, startPoint y: 138, endPoint x: 562, endPoint y: 164, distance: 333.6
click at [590, 137] on div "A manufacturer is investing in a new automated packaging line promised to cut e…" at bounding box center [383, 265] width 427 height 381
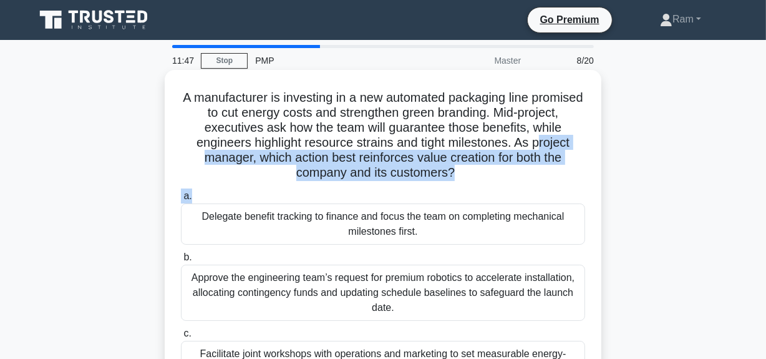
drag, startPoint x: 195, startPoint y: 157, endPoint x: 457, endPoint y: 188, distance: 263.3
click at [457, 188] on div "A manufacturer is investing in a new automated packaging line promised to cut e…" at bounding box center [383, 265] width 427 height 381
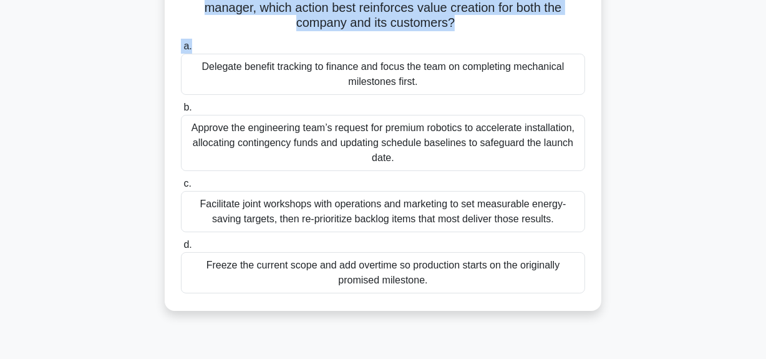
scroll to position [170, 0]
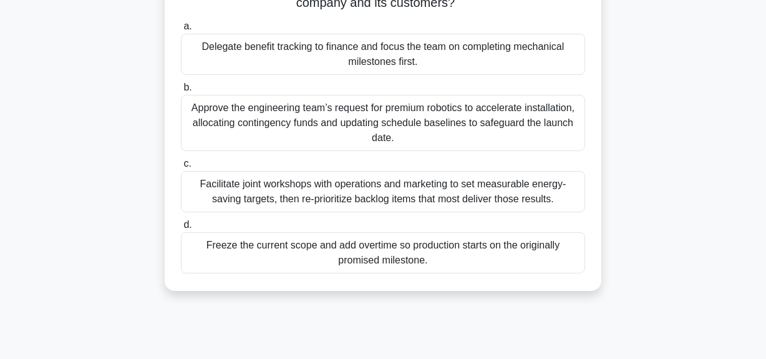
click at [459, 195] on div "Facilitate joint workshops with operations and marketing to set measurable ener…" at bounding box center [383, 191] width 404 height 41
click at [181, 168] on input "c. Facilitate joint workshops with operations and marketing to set measurable e…" at bounding box center [181, 164] width 0 height 8
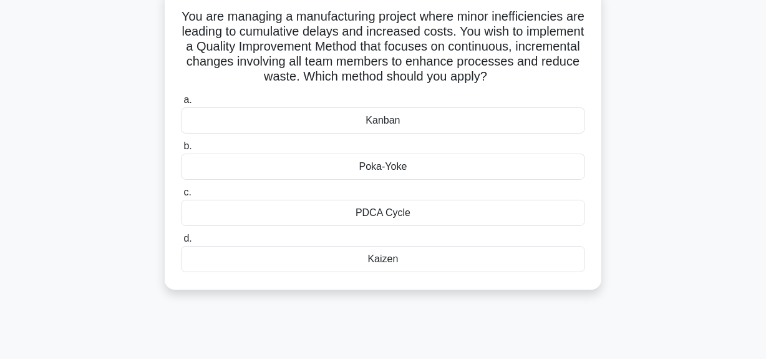
scroll to position [0, 0]
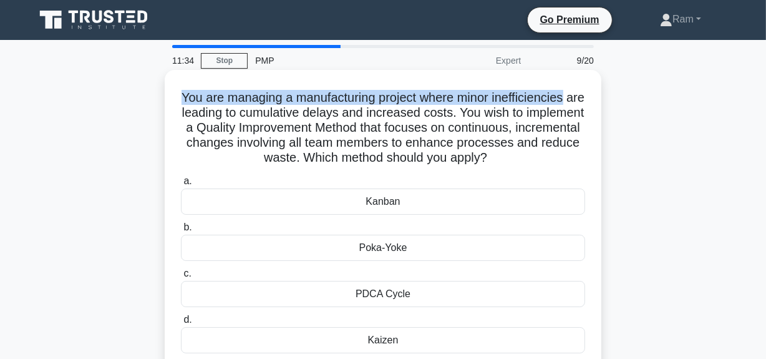
drag, startPoint x: 188, startPoint y: 97, endPoint x: 584, endPoint y: 100, distance: 395.7
click at [584, 100] on h5 "You are managing a manufacturing project where minor inefficiencies are leading…" at bounding box center [383, 128] width 407 height 76
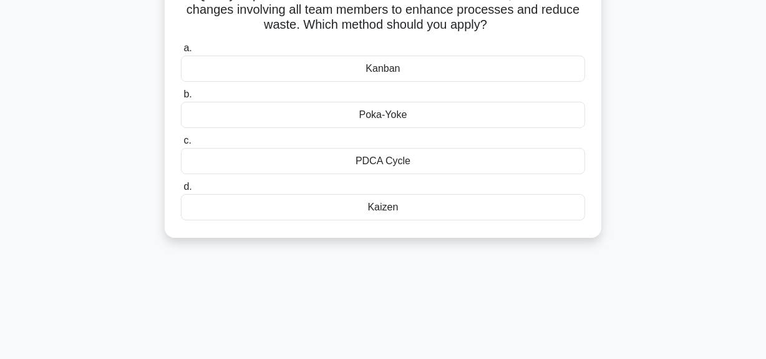
scroll to position [113, 0]
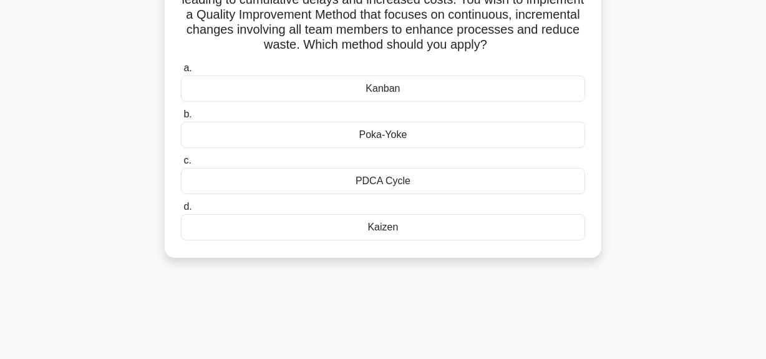
click at [429, 233] on div "Kaizen" at bounding box center [383, 227] width 404 height 26
click at [181, 211] on input "d. Kaizen" at bounding box center [181, 207] width 0 height 8
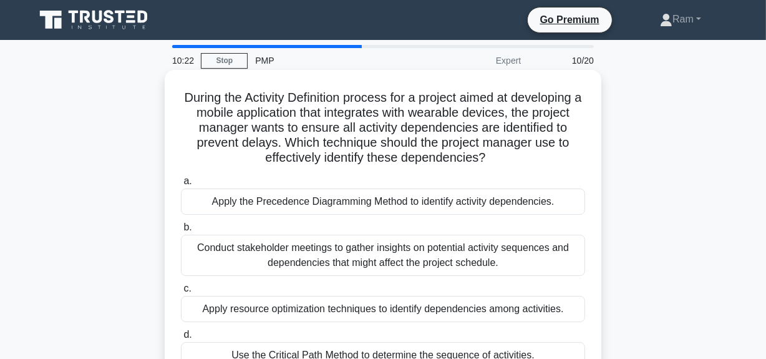
scroll to position [0, 0]
drag, startPoint x: 181, startPoint y: 98, endPoint x: 516, endPoint y: 164, distance: 341.5
click at [516, 164] on h5 "During the Activity Definition process for a project aimed at developing a mobi…" at bounding box center [383, 128] width 407 height 76
copy h5 "During the Activity Definition process for a project aimed at developing a mobi…"
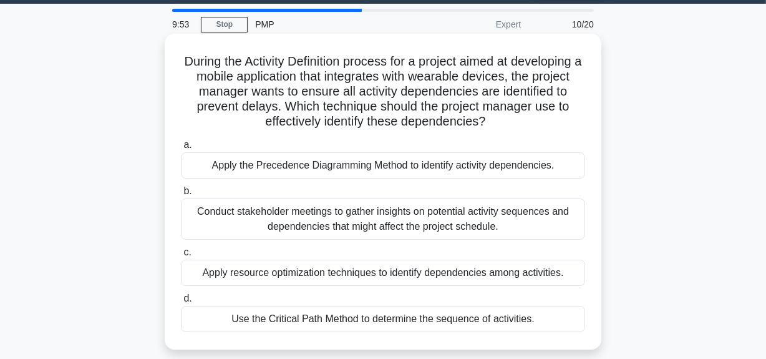
scroll to position [56, 0]
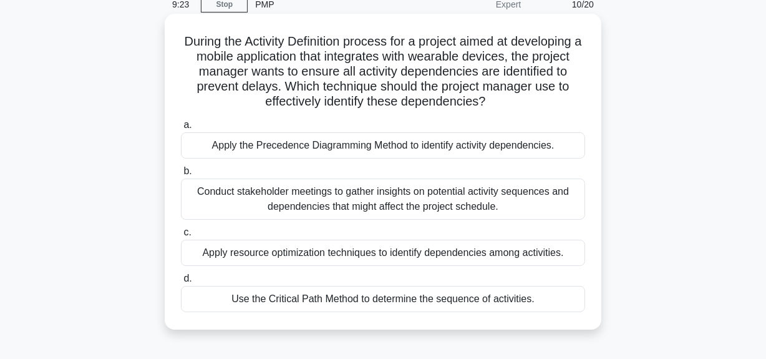
click at [290, 149] on div "Apply the Precedence Diagramming Method to identify activity dependencies." at bounding box center [383, 145] width 404 height 26
click at [181, 129] on input "a. Apply the Precedence Diagramming Method to identify activity dependencies." at bounding box center [181, 125] width 0 height 8
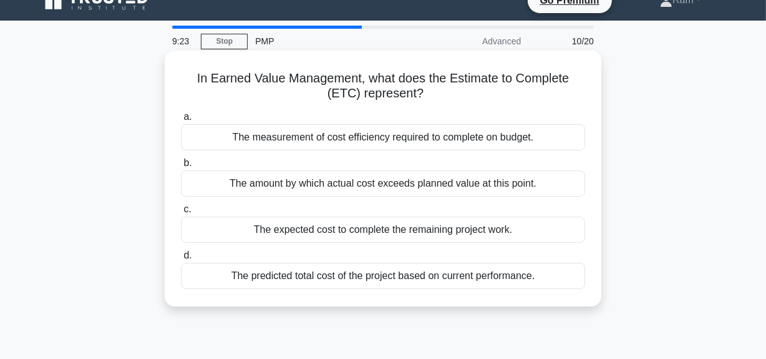
scroll to position [0, 0]
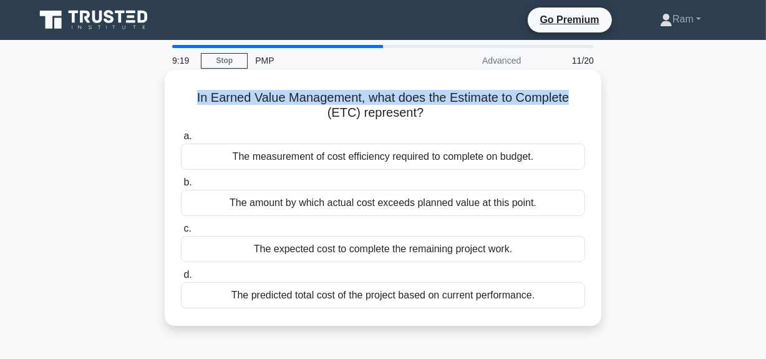
drag, startPoint x: 194, startPoint y: 104, endPoint x: 592, endPoint y: 97, distance: 397.6
click at [592, 97] on div "In Earned Value Management, what does the Estimate to Complete (ETC) represent?…" at bounding box center [383, 198] width 427 height 246
drag, startPoint x: 316, startPoint y: 122, endPoint x: 473, endPoint y: 116, distance: 157.4
click at [473, 116] on div "In Earned Value Management, what does the Estimate to Complete (ETC) represent?…" at bounding box center [383, 198] width 427 height 246
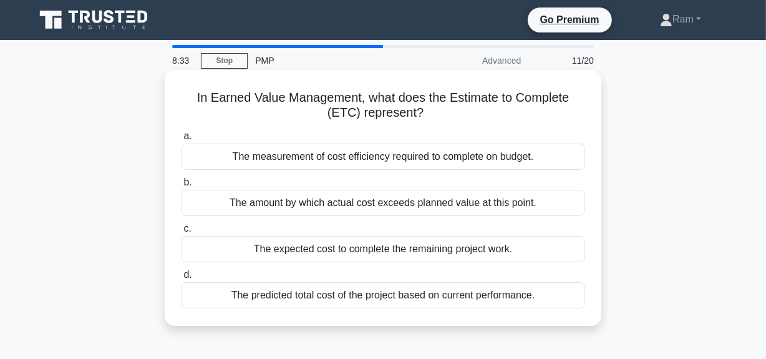
click at [351, 155] on div "The measurement of cost efficiency required to complete on budget." at bounding box center [383, 157] width 404 height 26
click at [181, 140] on input "a. The measurement of cost efficiency required to complete on budget." at bounding box center [181, 136] width 0 height 8
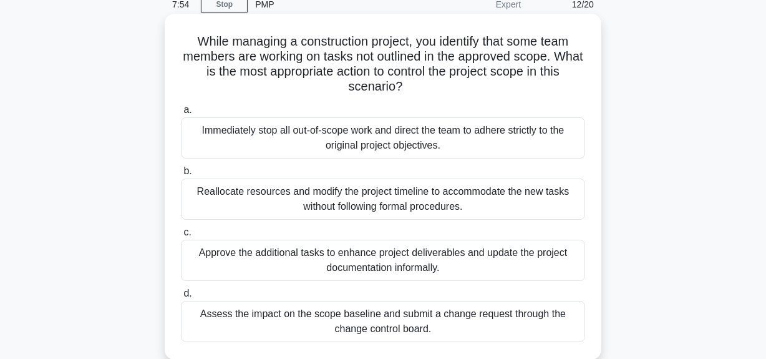
scroll to position [56, 0]
click at [427, 138] on div "Immediately stop all out-of-scope work and direct the team to adhere strictly t…" at bounding box center [383, 137] width 404 height 41
click at [181, 114] on input "a. Immediately stop all out-of-scope work and direct the team to adhere strictl…" at bounding box center [181, 110] width 0 height 8
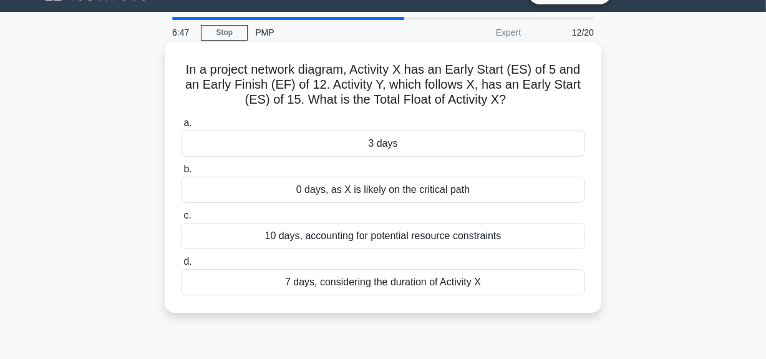
scroll to position [0, 0]
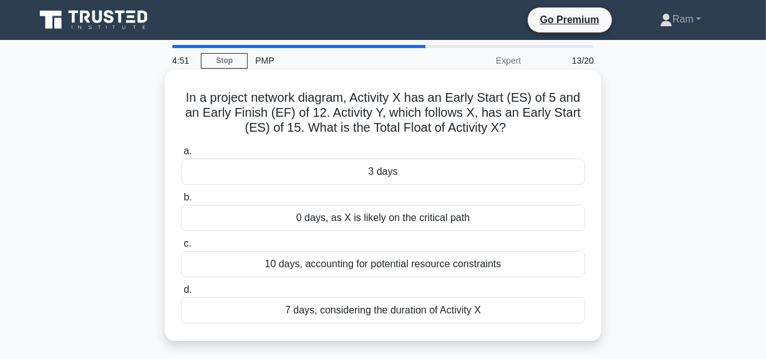
click at [416, 178] on div "3 days" at bounding box center [383, 172] width 404 height 26
click at [181, 155] on input "a. 3 days" at bounding box center [181, 151] width 0 height 8
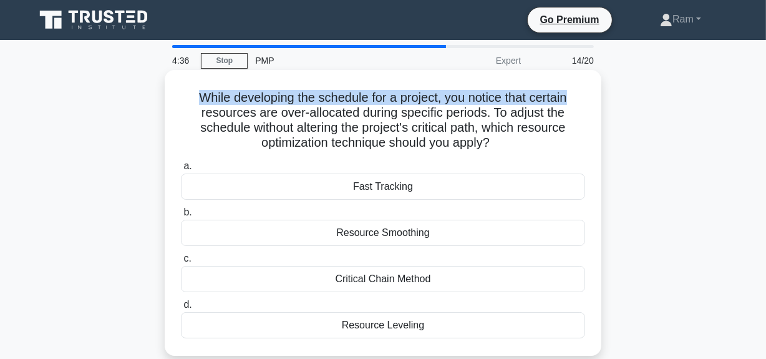
drag, startPoint x: 190, startPoint y: 99, endPoint x: 574, endPoint y: 97, distance: 383.2
click at [574, 97] on h5 "While developing the schedule for a project, you notice that certain resources …" at bounding box center [383, 120] width 407 height 61
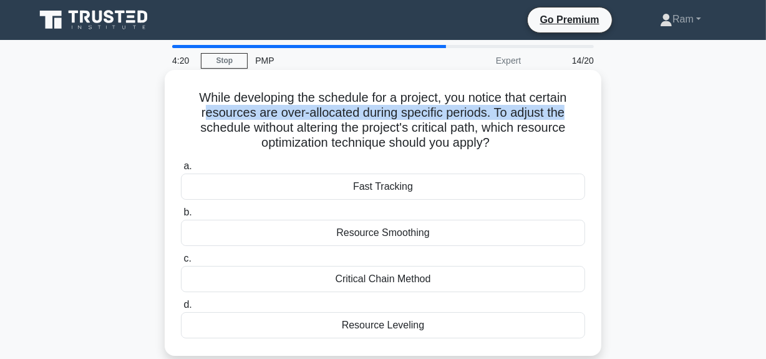
drag, startPoint x: 205, startPoint y: 115, endPoint x: 570, endPoint y: 118, distance: 365.1
click at [570, 118] on h5 "While developing the schedule for a project, you notice that certain resources …" at bounding box center [383, 120] width 407 height 61
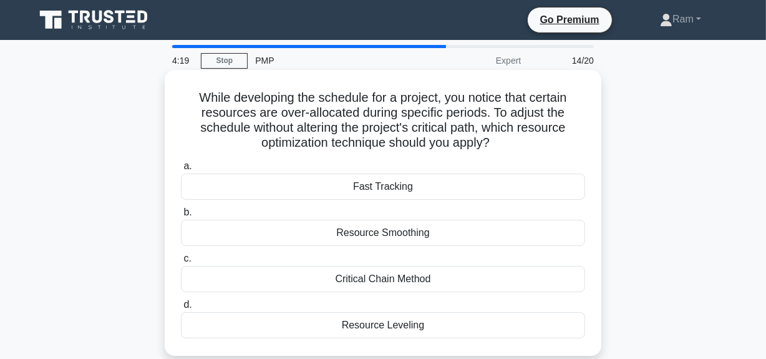
click at [499, 134] on h5 "While developing the schedule for a project, you notice that certain resources …" at bounding box center [383, 120] width 407 height 61
drag, startPoint x: 499, startPoint y: 116, endPoint x: 574, endPoint y: 115, distance: 74.9
click at [574, 115] on h5 "While developing the schedule for a project, you notice that certain resources …" at bounding box center [383, 120] width 407 height 61
drag, startPoint x: 200, startPoint y: 130, endPoint x: 509, endPoint y: 139, distance: 308.4
click at [509, 139] on h5 "While developing the schedule for a project, you notice that certain resources …" at bounding box center [383, 120] width 407 height 61
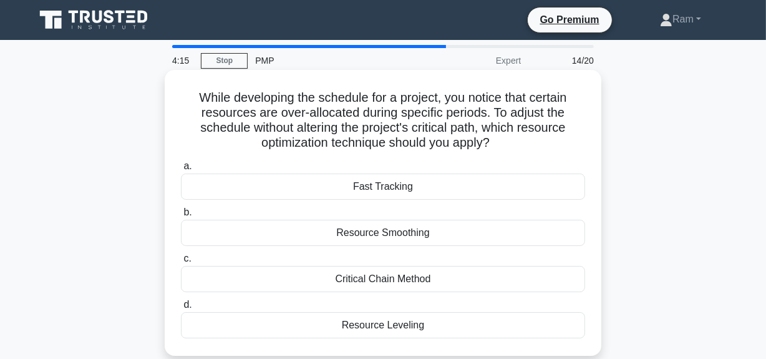
click at [503, 147] on icon ".spinner_0XTQ{transform-origin:center;animation:spinner_y6GP .75s linear infini…" at bounding box center [497, 143] width 15 height 15
drag, startPoint x: 494, startPoint y: 117, endPoint x: 572, endPoint y: 118, distance: 77.4
click at [572, 118] on h5 "While developing the schedule for a project, you notice that certain resources …" at bounding box center [383, 120] width 407 height 61
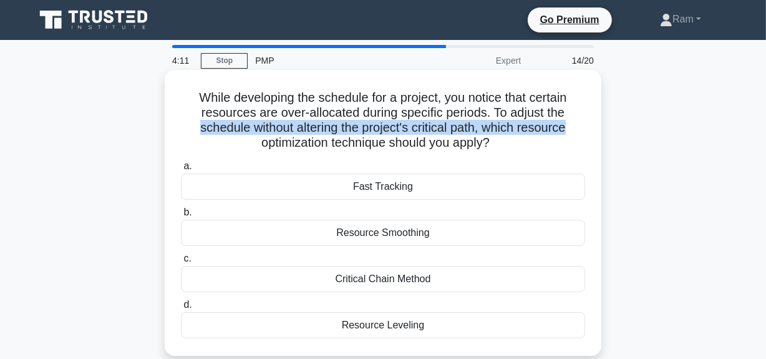
drag, startPoint x: 193, startPoint y: 128, endPoint x: 579, endPoint y: 129, distance: 385.7
click at [579, 129] on h5 "While developing the schedule for a project, you notice that certain resources …" at bounding box center [383, 120] width 407 height 61
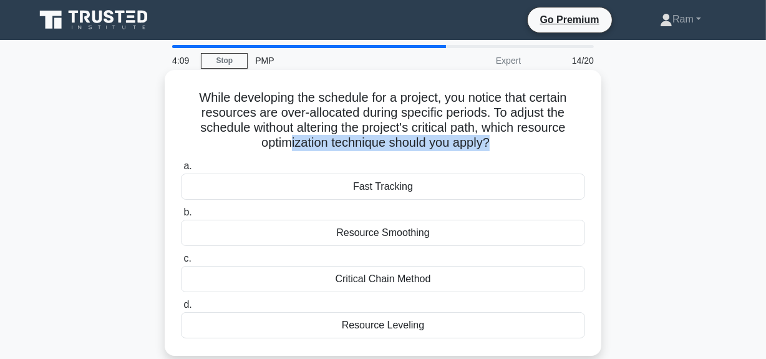
drag, startPoint x: 288, startPoint y: 143, endPoint x: 461, endPoint y: 161, distance: 174.5
click at [492, 150] on h5 "While developing the schedule for a project, you notice that certain resources …" at bounding box center [383, 120] width 407 height 61
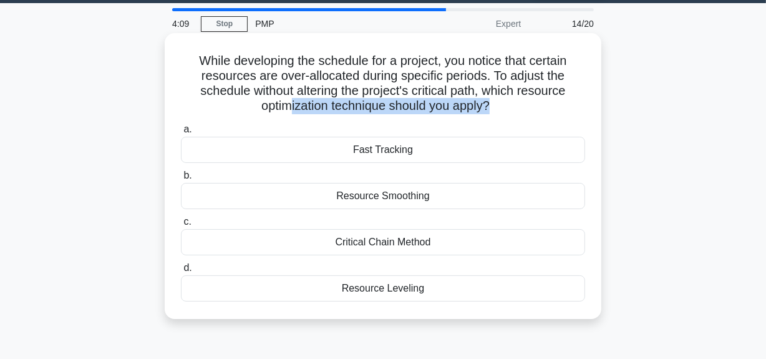
scroll to position [56, 0]
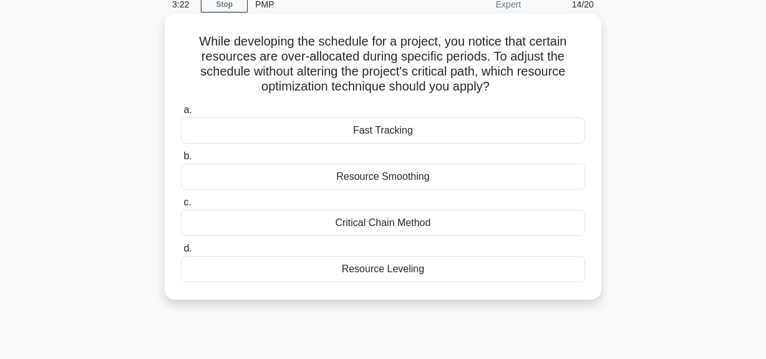
click at [390, 172] on div "Resource Smoothing" at bounding box center [383, 177] width 404 height 26
click at [181, 160] on input "b. Resource Smoothing" at bounding box center [181, 156] width 0 height 8
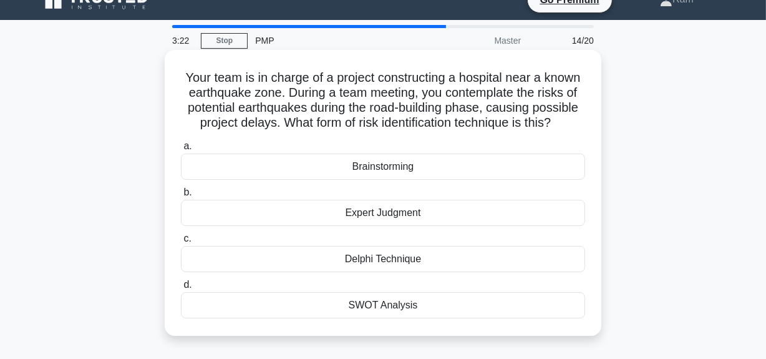
scroll to position [0, 0]
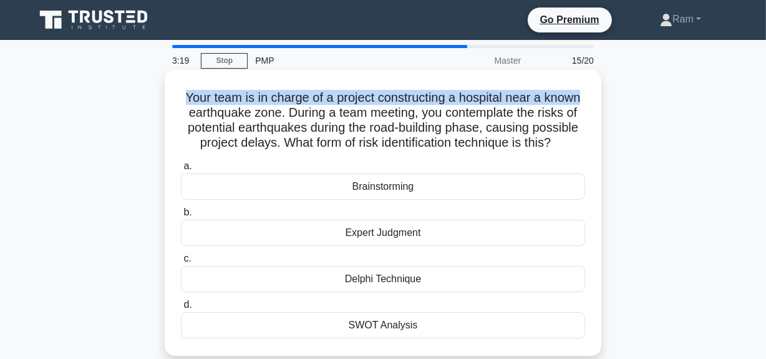
drag, startPoint x: 181, startPoint y: 99, endPoint x: 599, endPoint y: 89, distance: 417.7
click at [599, 89] on div "Your team is in charge of a project constructing a hospital near a known earthq…" at bounding box center [383, 213] width 437 height 286
drag, startPoint x: 351, startPoint y: 188, endPoint x: 330, endPoint y: 343, distance: 156.3
click at [330, 343] on div "Your team is in charge of a project constructing a hospital near a known earthq…" at bounding box center [383, 213] width 427 height 276
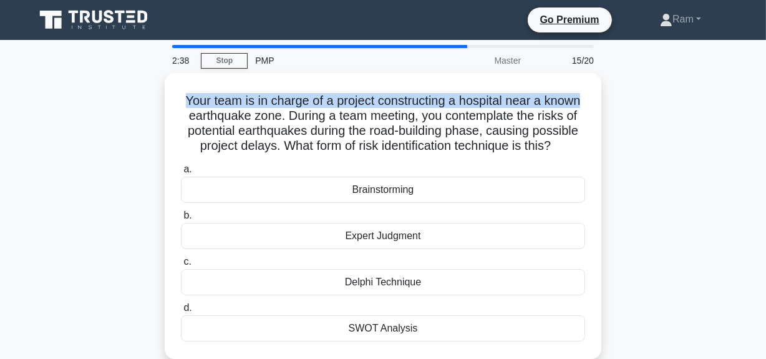
click at [699, 250] on div "Your team is in charge of a project constructing a hospital near a known earthq…" at bounding box center [383, 223] width 712 height 301
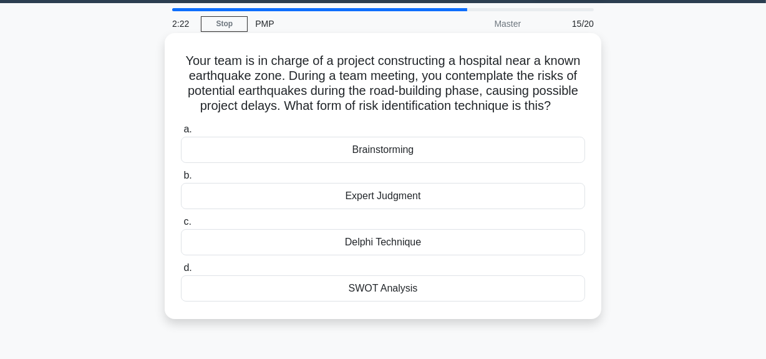
scroll to position [56, 0]
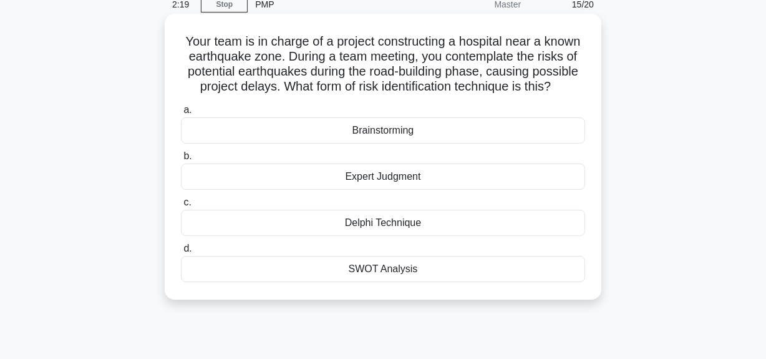
click at [386, 177] on div "Expert Judgment" at bounding box center [383, 177] width 404 height 26
click at [181, 160] on input "b. Expert Judgment" at bounding box center [181, 156] width 0 height 8
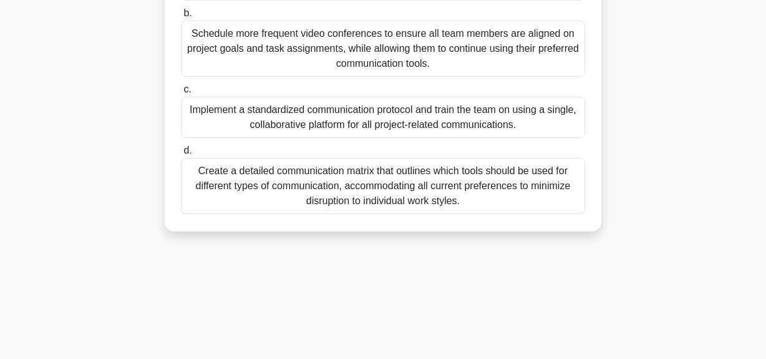
scroll to position [315, 0]
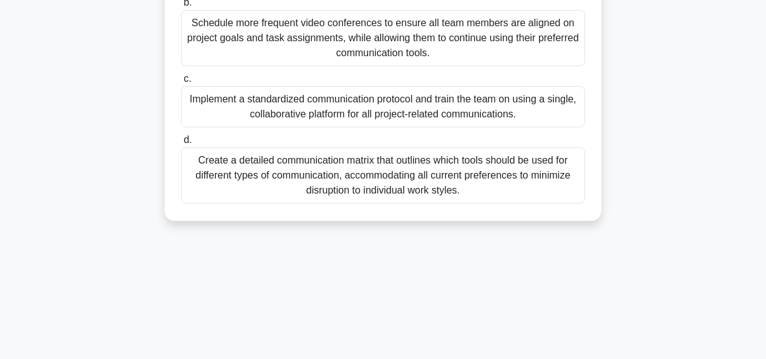
click at [409, 107] on div "Implement a standardized communication protocol and train the team on using a s…" at bounding box center [383, 106] width 404 height 41
click at [181, 83] on input "c. Implement a standardized communication protocol and train the team on using …" at bounding box center [181, 79] width 0 height 8
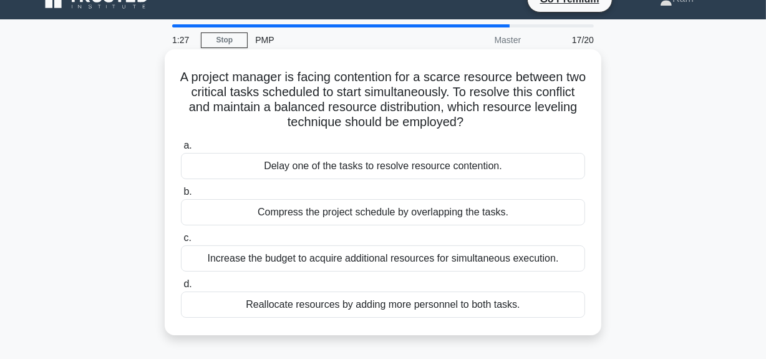
scroll to position [56, 0]
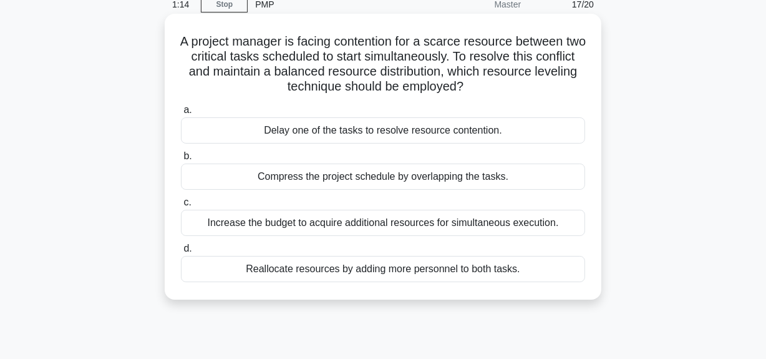
click at [403, 181] on div "Compress the project schedule by overlapping the tasks." at bounding box center [383, 177] width 404 height 26
click at [181, 160] on input "b. Compress the project schedule by overlapping the tasks." at bounding box center [181, 156] width 0 height 8
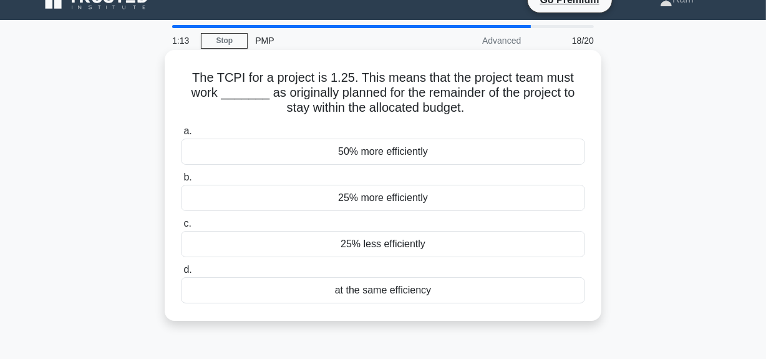
scroll to position [0, 0]
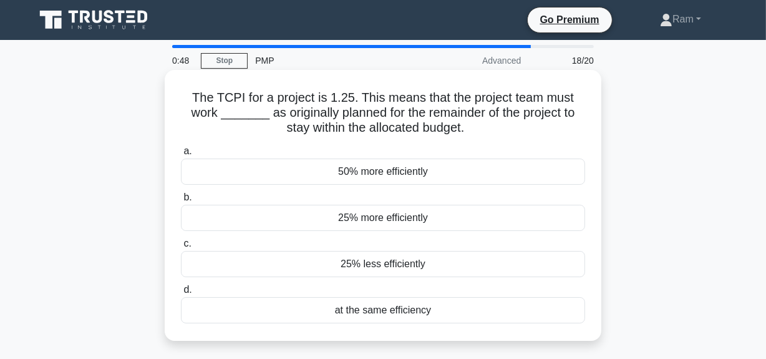
click at [385, 220] on div "25% more efficiently" at bounding box center [383, 218] width 404 height 26
click at [181, 202] on input "b. 25% more efficiently" at bounding box center [181, 197] width 0 height 8
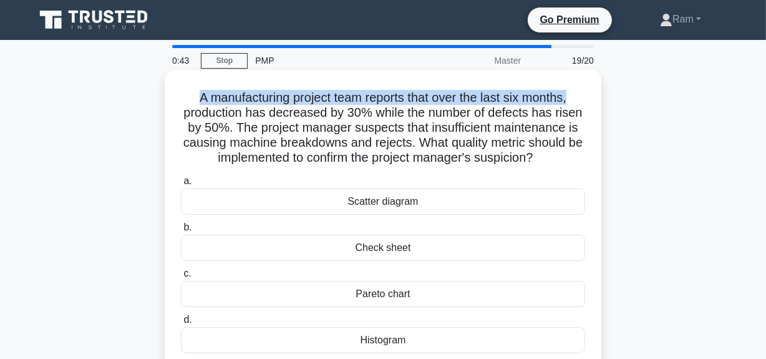
drag, startPoint x: 194, startPoint y: 99, endPoint x: 592, endPoint y: 100, distance: 397.6
click at [592, 100] on div "A manufacturing project team reports that over the last six months, production …" at bounding box center [383, 220] width 427 height 291
drag, startPoint x: 428, startPoint y: 142, endPoint x: 556, endPoint y: 157, distance: 128.8
click at [556, 157] on h5 "A manufacturing project team reports that over the last six months, production …" at bounding box center [383, 128] width 407 height 76
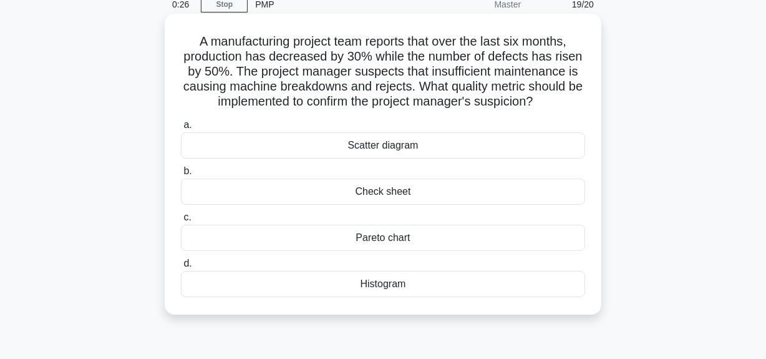
click at [417, 151] on div "Scatter diagram" at bounding box center [383, 145] width 404 height 26
click at [181, 129] on input "a. Scatter diagram" at bounding box center [181, 125] width 0 height 8
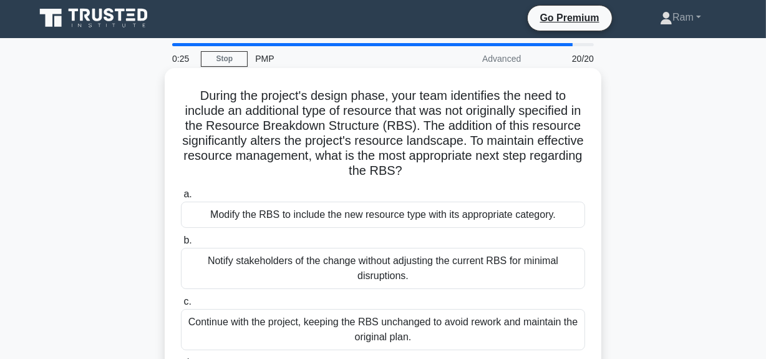
scroll to position [0, 0]
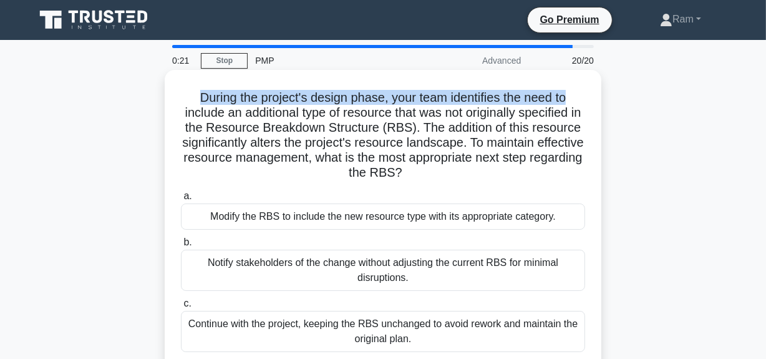
drag, startPoint x: 195, startPoint y: 102, endPoint x: 600, endPoint y: 92, distance: 405.8
click at [600, 92] on div "During the project's design phase, your team identifies the need to include an …" at bounding box center [383, 243] width 437 height 346
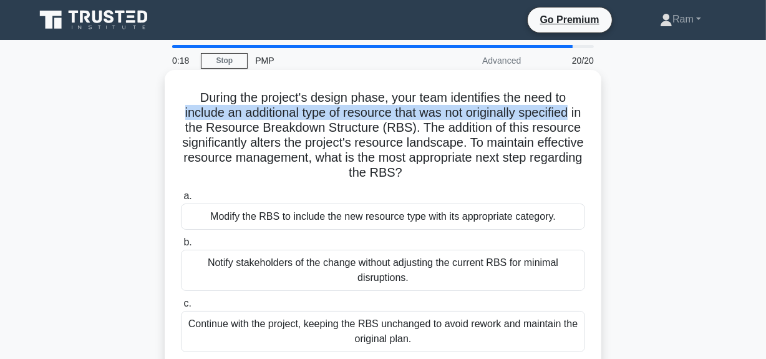
drag, startPoint x: 185, startPoint y: 118, endPoint x: 587, endPoint y: 112, distance: 401.4
click at [587, 112] on div "During the project's design phase, your team identifies the need to include an …" at bounding box center [383, 243] width 427 height 336
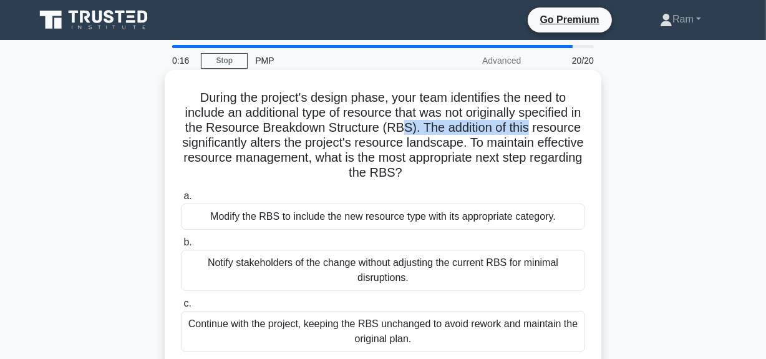
drag, startPoint x: 441, startPoint y: 125, endPoint x: 574, endPoint y: 125, distance: 132.9
click at [577, 125] on h5 "During the project's design phase, your team identifies the need to include an …" at bounding box center [383, 135] width 407 height 91
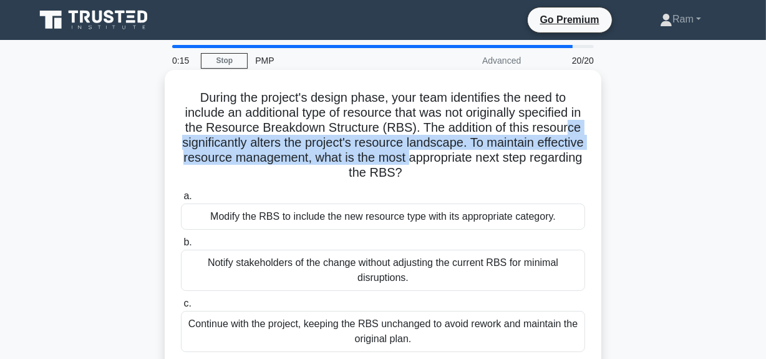
drag, startPoint x: 241, startPoint y: 144, endPoint x: 519, endPoint y: 158, distance: 278.7
click at [519, 156] on h5 "During the project's design phase, your team identifies the need to include an …" at bounding box center [383, 135] width 407 height 91
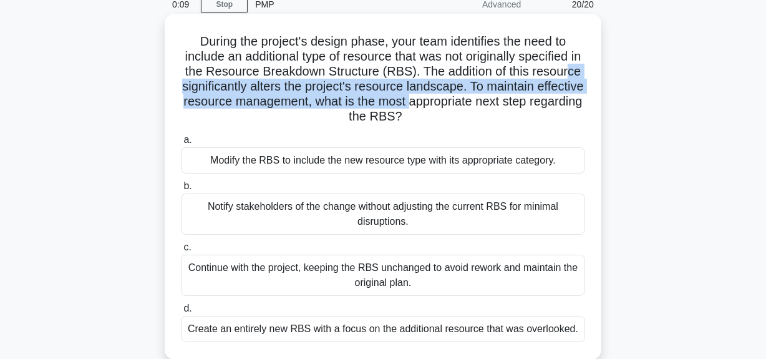
scroll to position [113, 0]
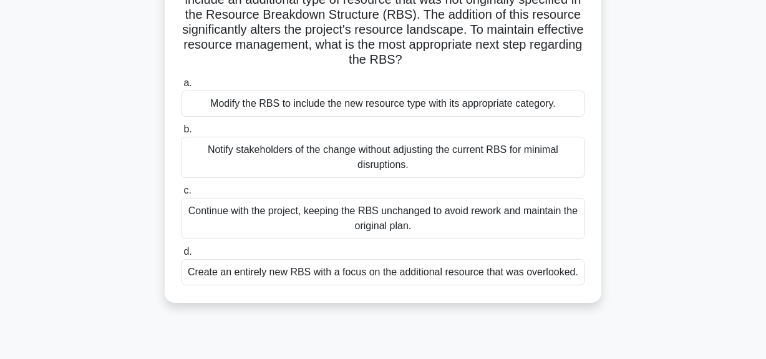
click at [433, 269] on div "Create an entirely new RBS with a focus on the additional resource that was ove…" at bounding box center [383, 272] width 404 height 26
click at [181, 256] on input "d. Create an entirely new RBS with a focus on the additional resource that was …" at bounding box center [181, 252] width 0 height 8
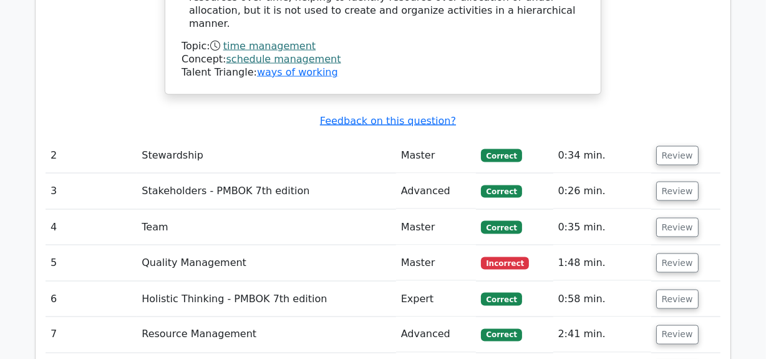
scroll to position [1816, 0]
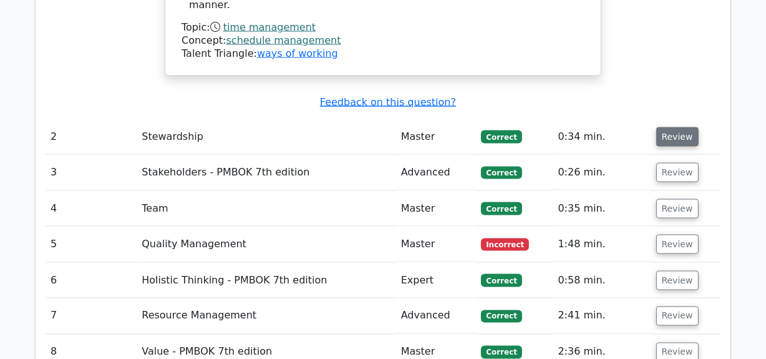
click at [668, 127] on button "Review" at bounding box center [678, 136] width 42 height 19
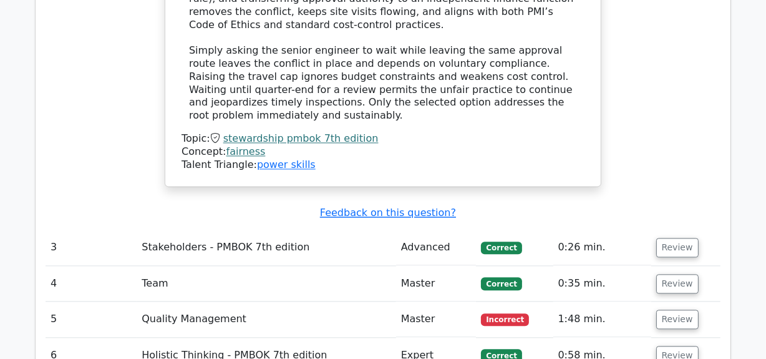
scroll to position [2440, 0]
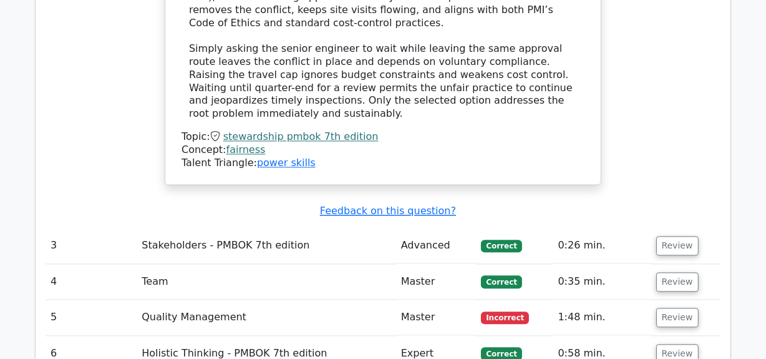
drag, startPoint x: 687, startPoint y: 149, endPoint x: 666, endPoint y: 162, distance: 24.8
click at [687, 236] on button "Review" at bounding box center [678, 245] width 42 height 19
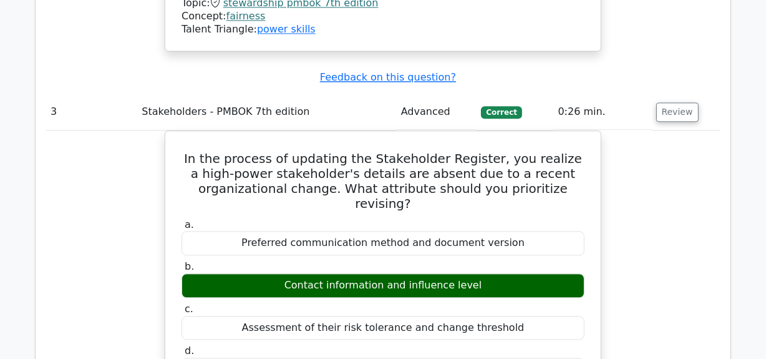
scroll to position [2553, 0]
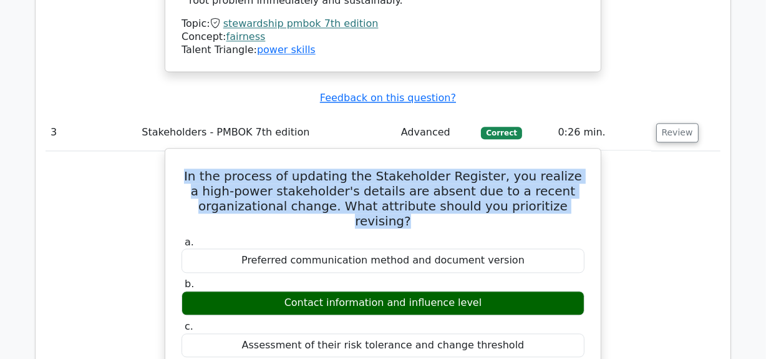
drag, startPoint x: 181, startPoint y: 74, endPoint x: 544, endPoint y: 112, distance: 365.2
click at [538, 169] on h5 "In the process of updating the Stakeholder Register, you realize a high-power s…" at bounding box center [383, 199] width 406 height 60
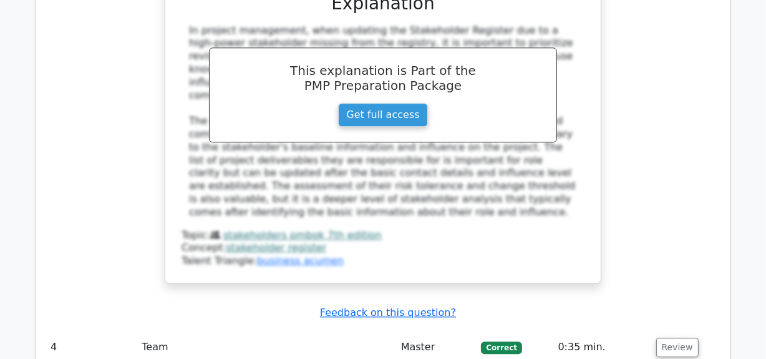
scroll to position [3177, 0]
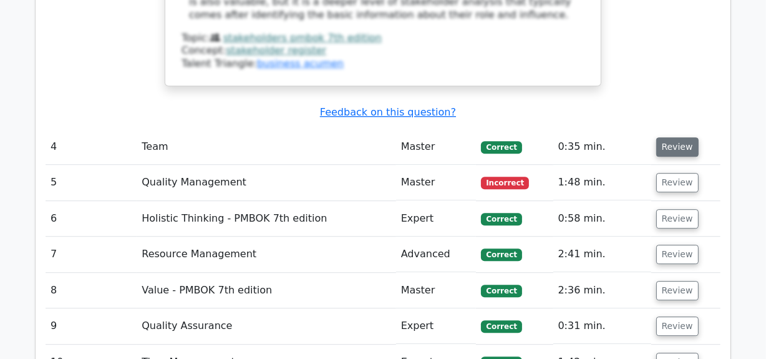
click at [680, 137] on button "Review" at bounding box center [678, 146] width 42 height 19
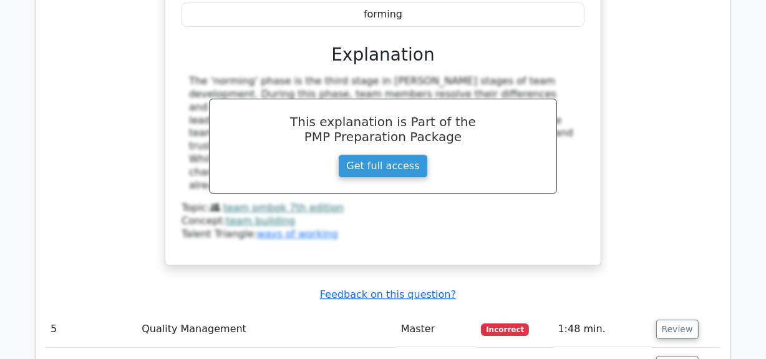
scroll to position [3574, 0]
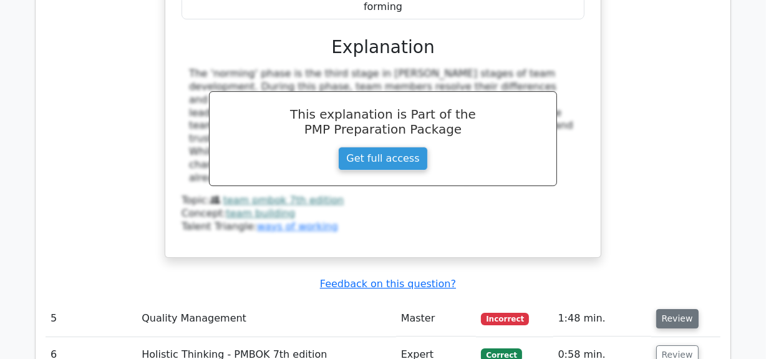
click at [668, 309] on button "Review" at bounding box center [678, 318] width 42 height 19
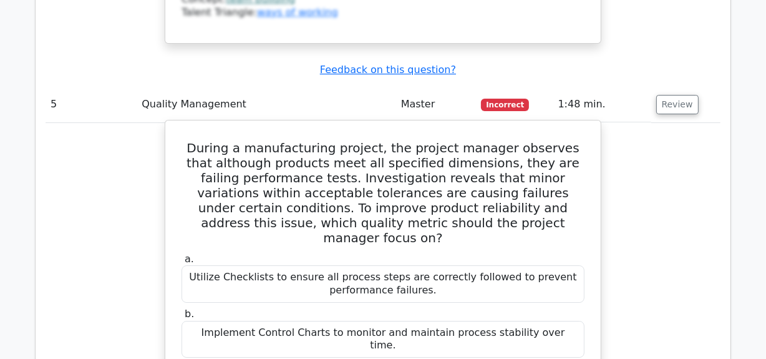
scroll to position [3858, 0]
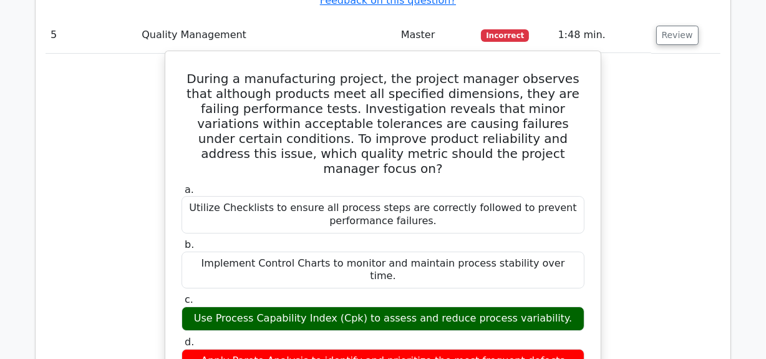
drag, startPoint x: 214, startPoint y: 154, endPoint x: 509, endPoint y: 141, distance: 295.5
click at [563, 306] on div "Use Process Capability Index (Cpk) to assess and reduce process variability." at bounding box center [383, 318] width 403 height 24
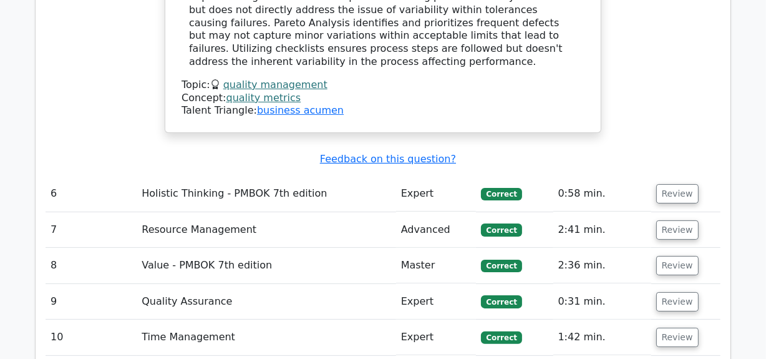
scroll to position [4425, 0]
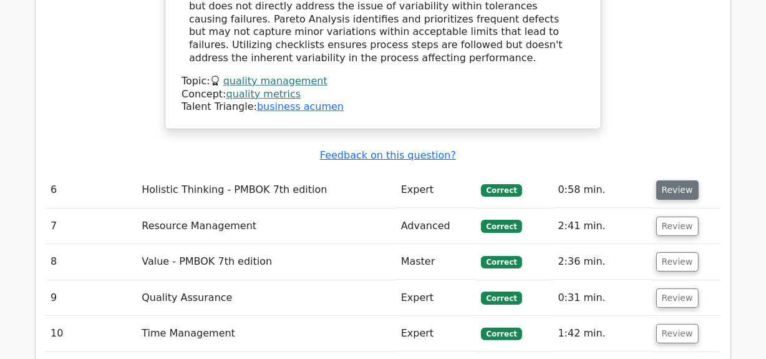
click at [679, 180] on button "Review" at bounding box center [678, 189] width 42 height 19
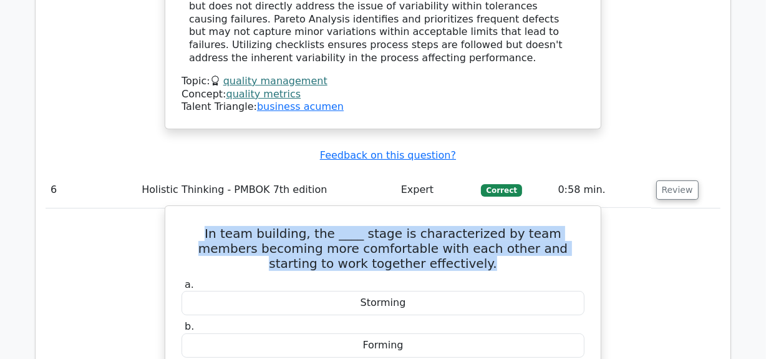
drag, startPoint x: 197, startPoint y: 61, endPoint x: 553, endPoint y: 81, distance: 356.9
click at [562, 226] on h5 "In team building, the ____ stage is characterized by team members becoming more…" at bounding box center [383, 248] width 406 height 45
click at [346, 226] on h5 "In team building, the ____ stage is characterized by team members becoming more…" at bounding box center [383, 248] width 406 height 45
drag, startPoint x: 197, startPoint y: 59, endPoint x: 453, endPoint y: 86, distance: 257.3
click at [453, 226] on h5 "In team building, the ____ stage is characterized by team members becoming more…" at bounding box center [383, 248] width 406 height 45
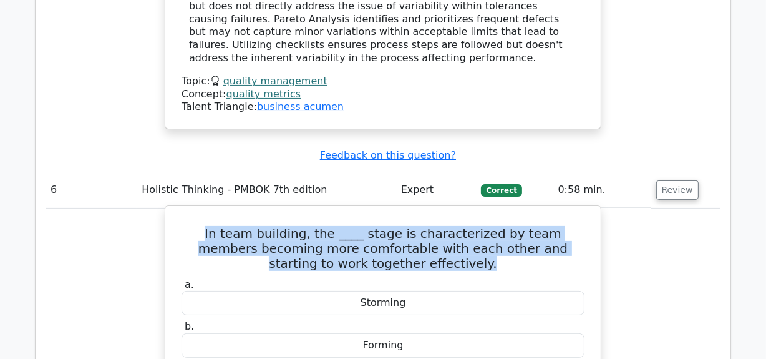
copy h5 "In team building, the ____ stage is characterized by team members becoming more…"
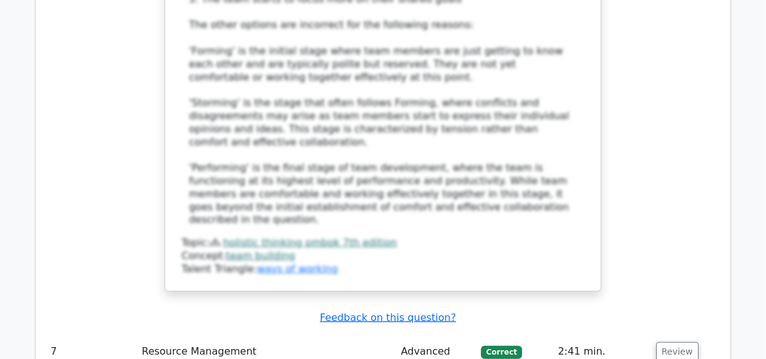
scroll to position [5106, 0]
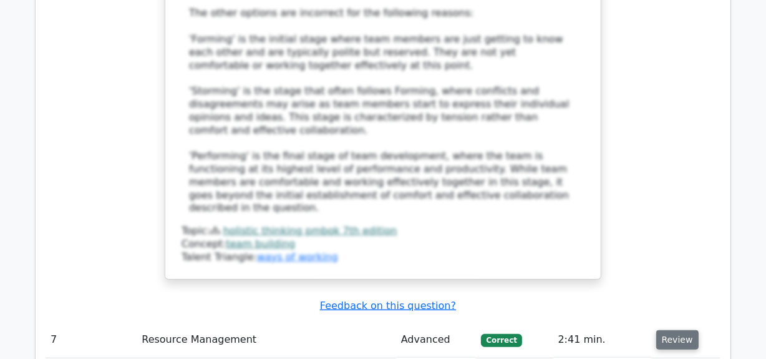
click at [667, 330] on button "Review" at bounding box center [678, 339] width 42 height 19
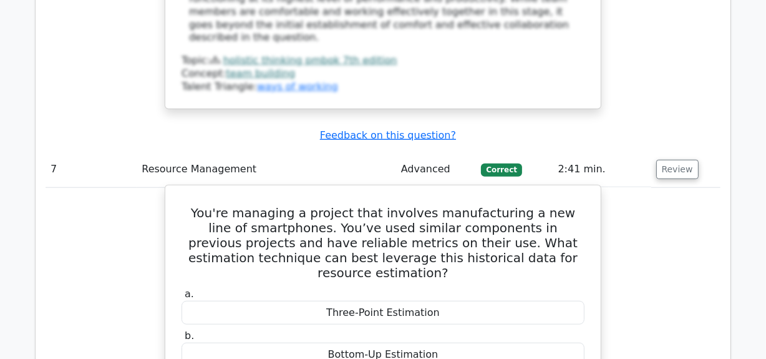
scroll to position [5220, 0]
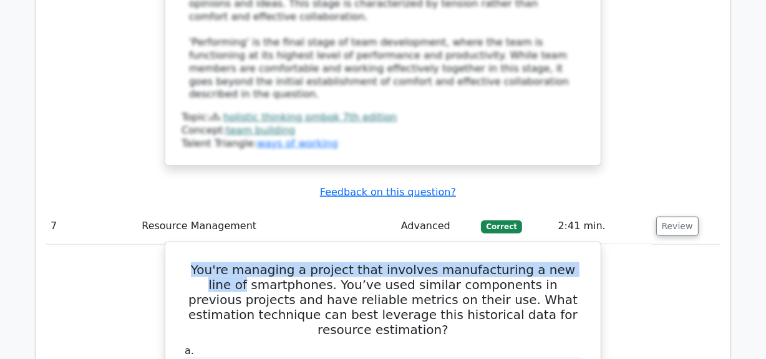
drag, startPoint x: 186, startPoint y: 57, endPoint x: 586, endPoint y: 40, distance: 400.4
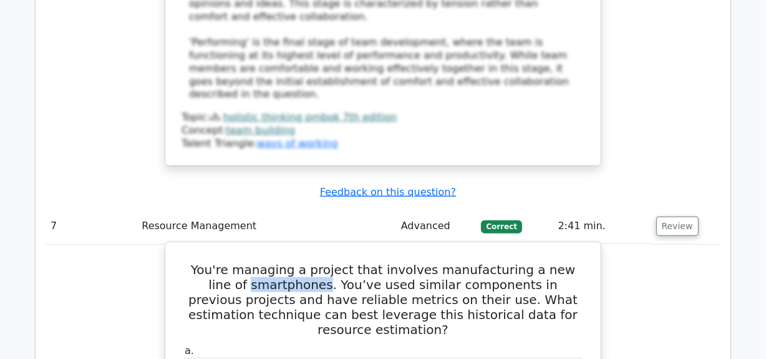
drag, startPoint x: 182, startPoint y: 76, endPoint x: 255, endPoint y: 77, distance: 73.0
click at [255, 262] on h5 "You're managing a project that involves manufacturing a new line of smartphones…" at bounding box center [383, 299] width 406 height 75
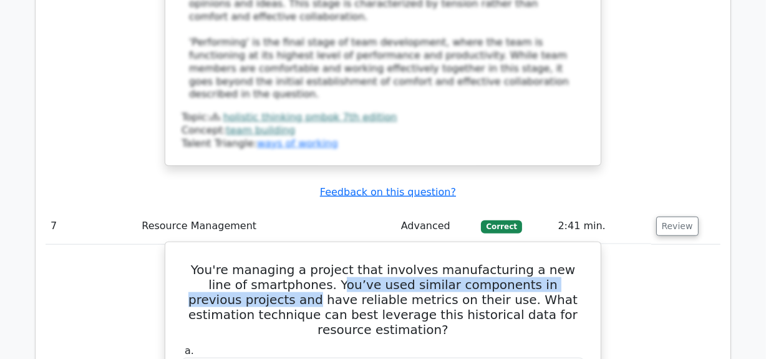
drag, startPoint x: 267, startPoint y: 69, endPoint x: 598, endPoint y: 79, distance: 331.6
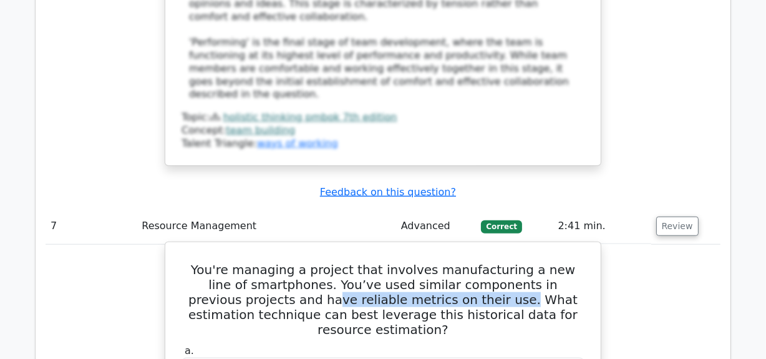
drag, startPoint x: 200, startPoint y: 91, endPoint x: 387, endPoint y: 112, distance: 187.9
click at [376, 262] on h5 "You're managing a project that involves manufacturing a new line of smartphones…" at bounding box center [383, 299] width 406 height 75
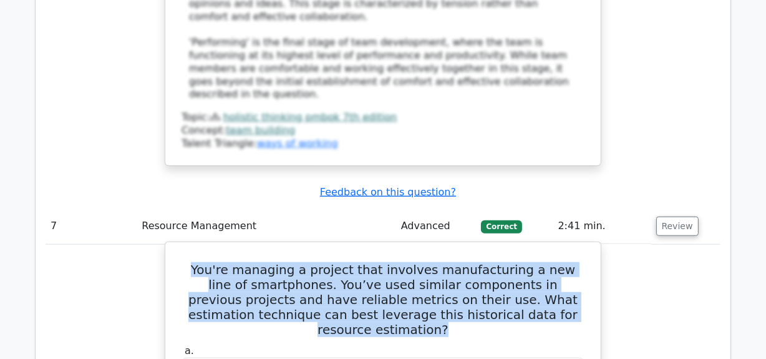
drag, startPoint x: 186, startPoint y: 53, endPoint x: 546, endPoint y: 106, distance: 364.0
click at [546, 262] on h5 "You're managing a project that involves manufacturing a new line of smartphones…" at bounding box center [383, 299] width 406 height 75
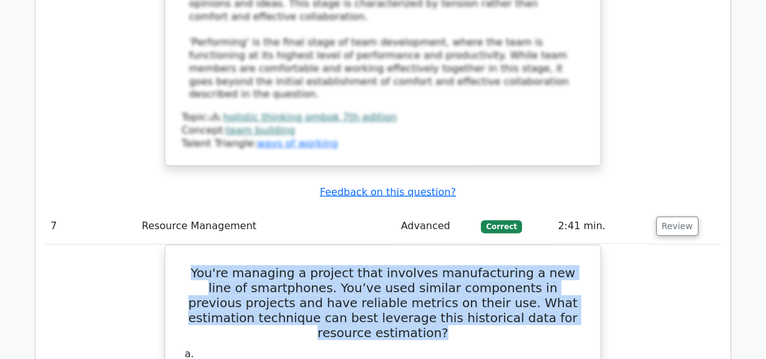
copy h5 "You're managing a project that involves manufacturing a new line of smartphones…"
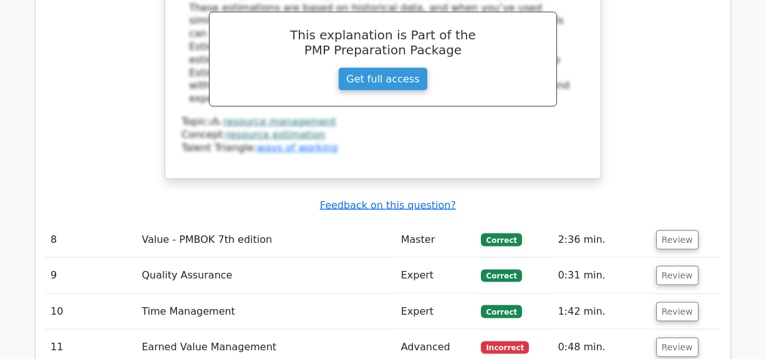
scroll to position [5730, 0]
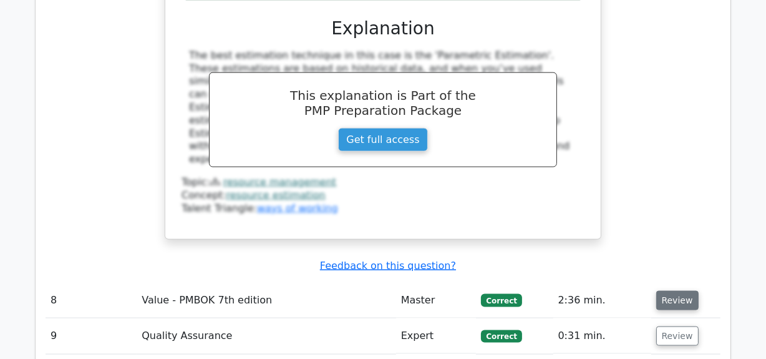
click at [668, 291] on button "Review" at bounding box center [678, 300] width 42 height 19
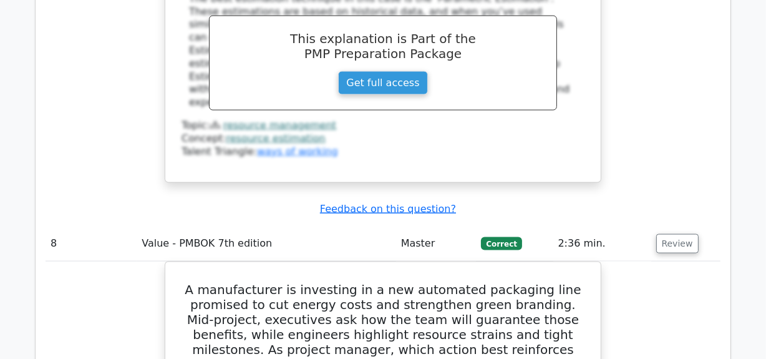
scroll to position [5844, 0]
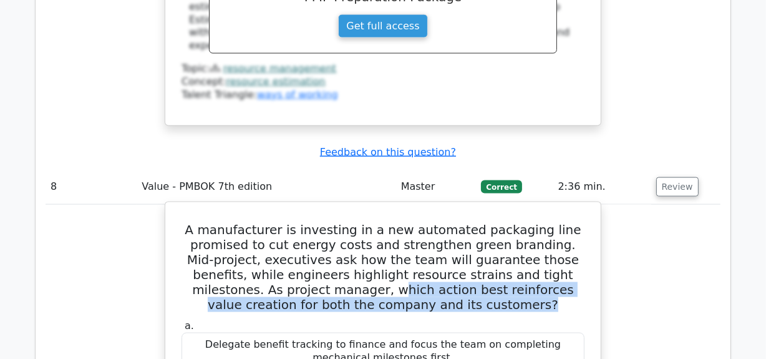
drag, startPoint x: 299, startPoint y: 63, endPoint x: 514, endPoint y: 83, distance: 216.3
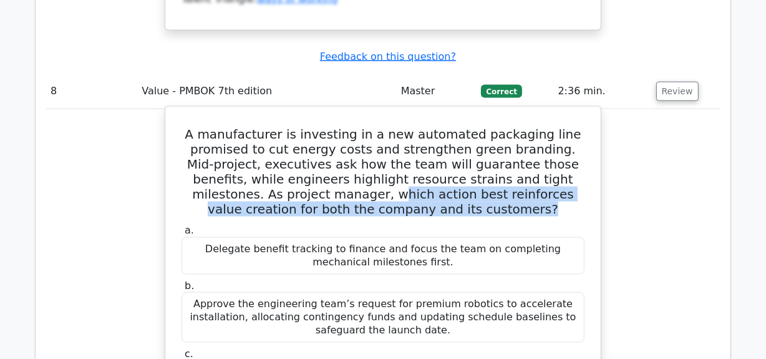
scroll to position [5957, 0]
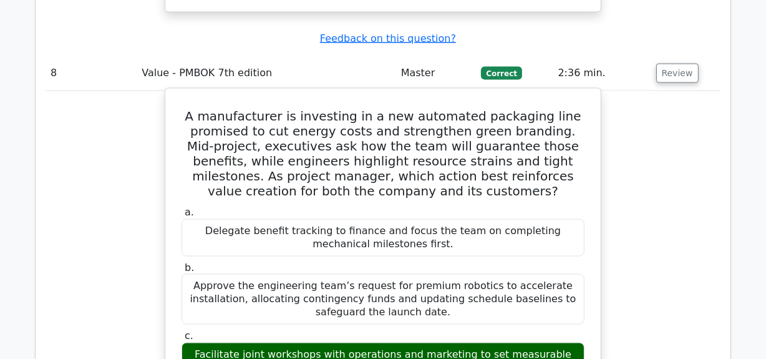
drag, startPoint x: 198, startPoint y: 120, endPoint x: 526, endPoint y: 148, distance: 328.8
click at [540, 203] on div "a. Delegate benefit tracking to finance and focus the team on completing mechan…" at bounding box center [383, 326] width 418 height 247
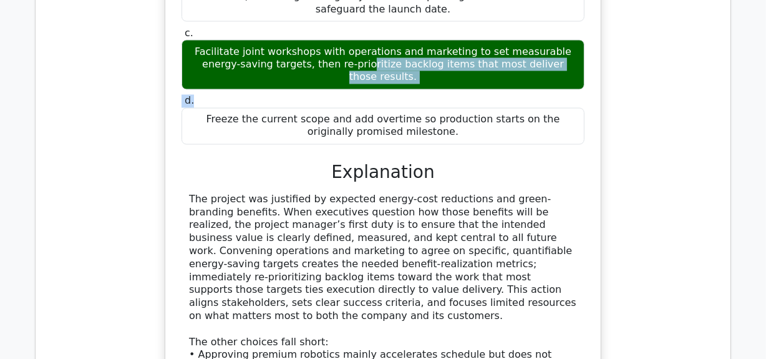
scroll to position [6411, 0]
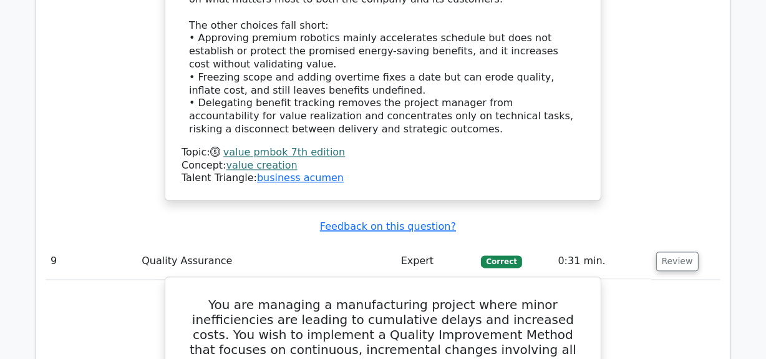
scroll to position [6582, 0]
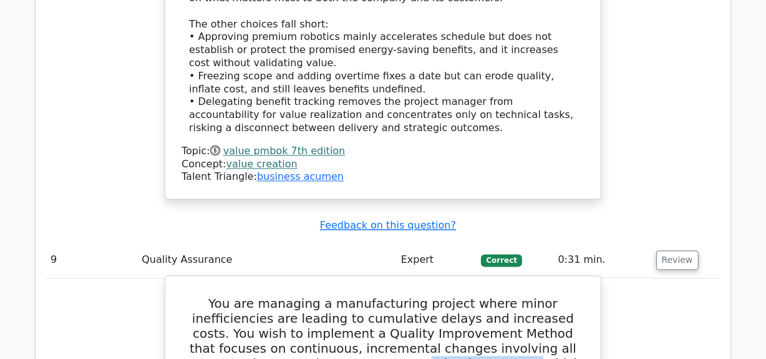
drag, startPoint x: 239, startPoint y: 107, endPoint x: 341, endPoint y: 111, distance: 102.5
click at [341, 296] on h5 "You are managing a manufacturing project where minor inefficiencies are leading…" at bounding box center [383, 341] width 406 height 90
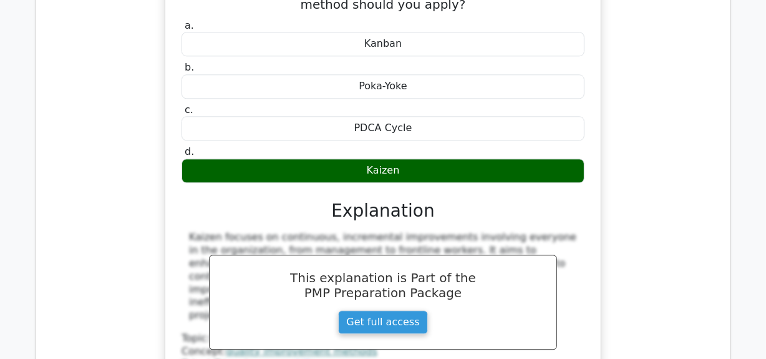
scroll to position [6979, 0]
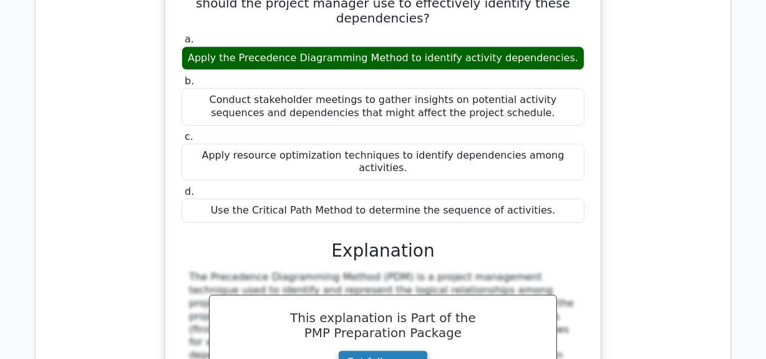
scroll to position [7546, 0]
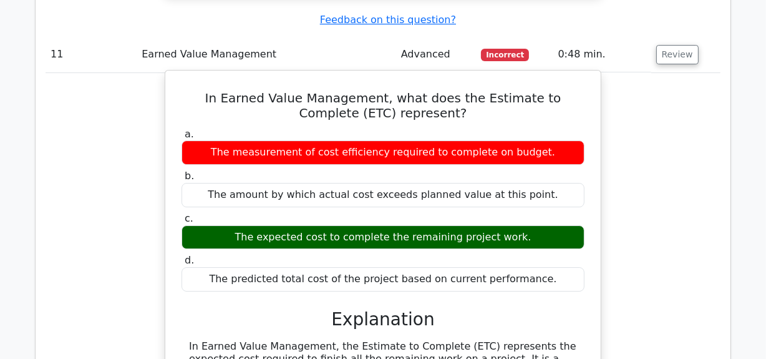
scroll to position [8057, 0]
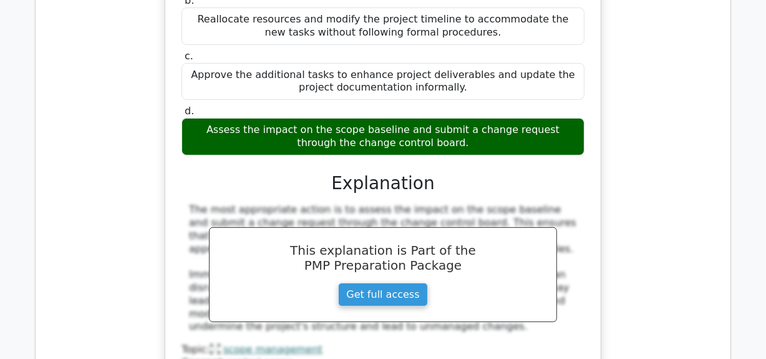
scroll to position [8794, 0]
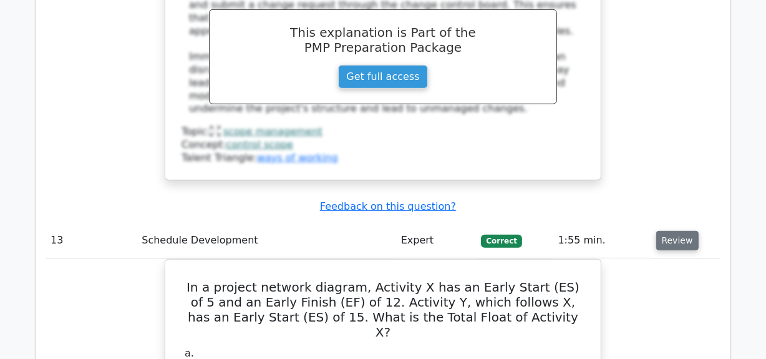
scroll to position [8908, 0]
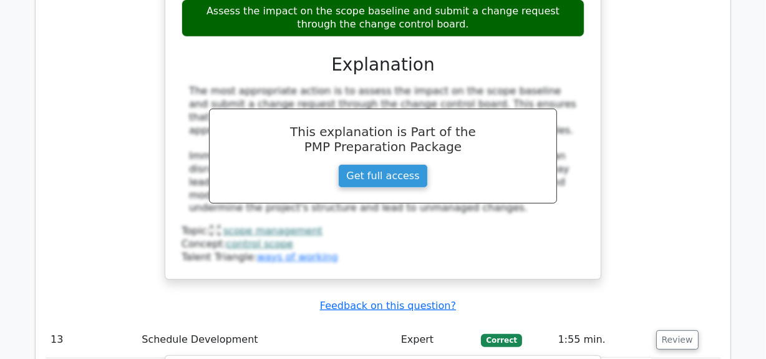
drag, startPoint x: 181, startPoint y: 57, endPoint x: 518, endPoint y: 92, distance: 338.8
copy h5 "In a project network diagram, Activity X has an Early Start (ES) of 5 and an Ea…"
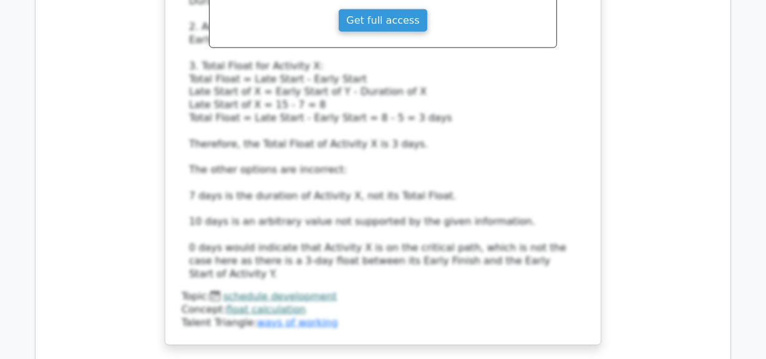
scroll to position [9645, 0]
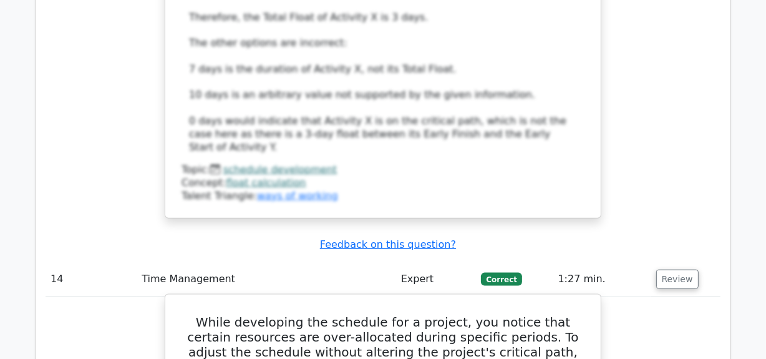
scroll to position [9873, 0]
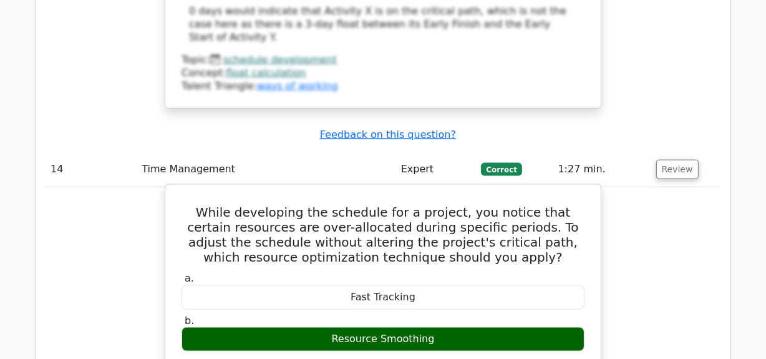
drag, startPoint x: 187, startPoint y: 137, endPoint x: 599, endPoint y: 125, distance: 411.5
drag, startPoint x: 437, startPoint y: 135, endPoint x: 564, endPoint y: 124, distance: 127.3
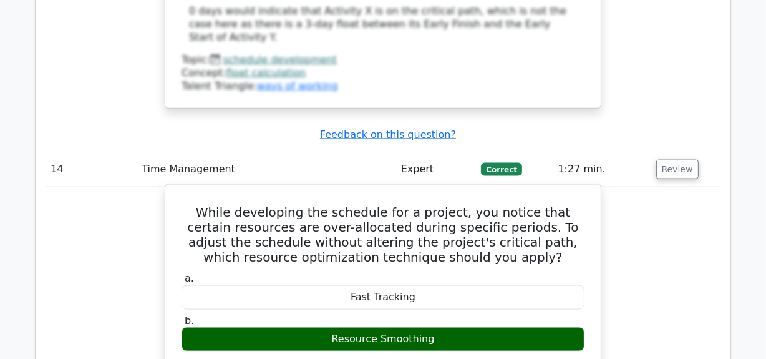
drag, startPoint x: 192, startPoint y: 152, endPoint x: 586, endPoint y: 144, distance: 394.6
drag, startPoint x: 196, startPoint y: 135, endPoint x: 559, endPoint y: 127, distance: 362.7
drag, startPoint x: 403, startPoint y: 149, endPoint x: 580, endPoint y: 159, distance: 177.6
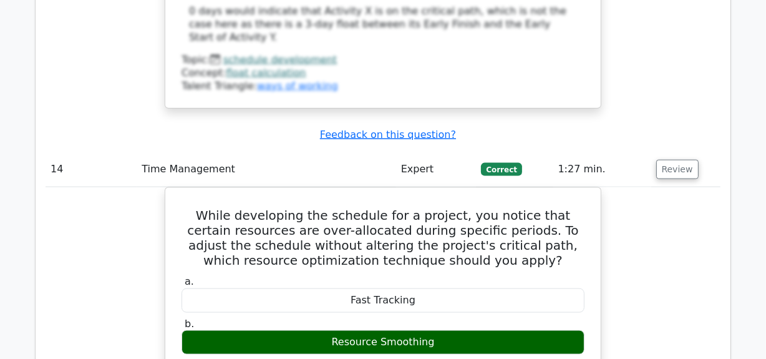
drag, startPoint x: 228, startPoint y: 167, endPoint x: 642, endPoint y: 193, distance: 414.7
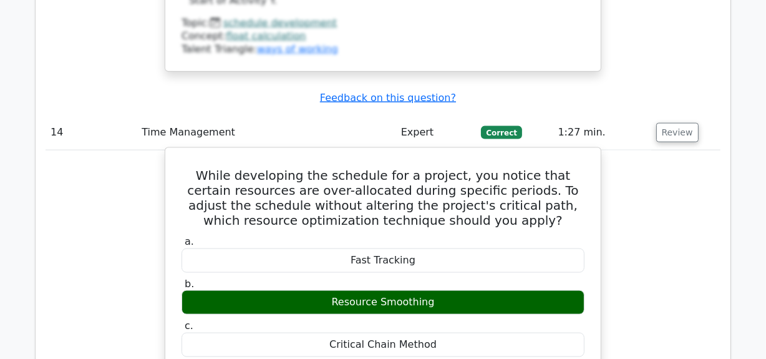
scroll to position [9929, 0]
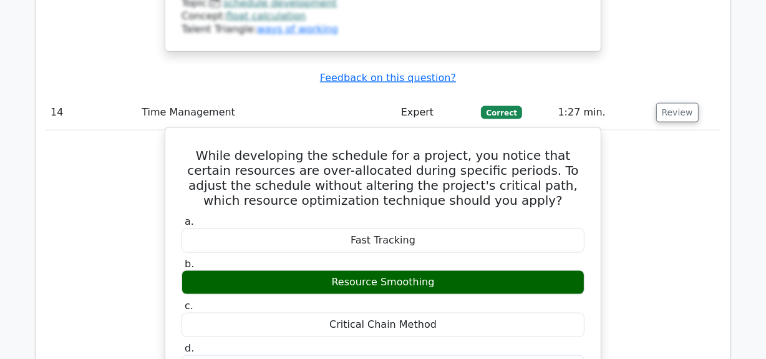
drag, startPoint x: 446, startPoint y: 140, endPoint x: 577, endPoint y: 210, distance: 149.4
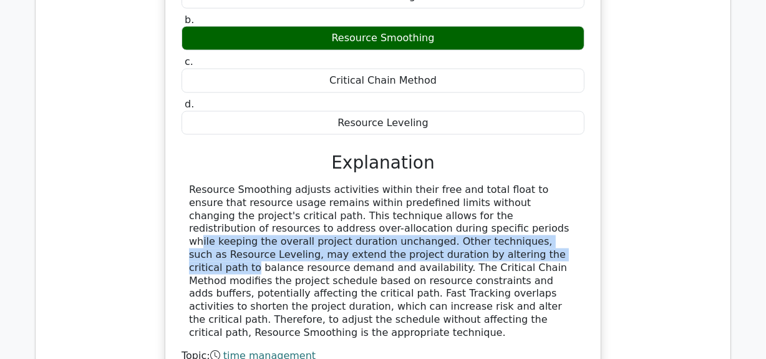
scroll to position [10156, 0]
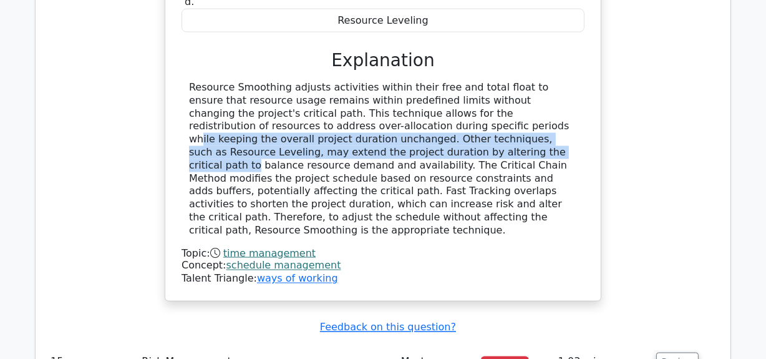
scroll to position [10270, 0]
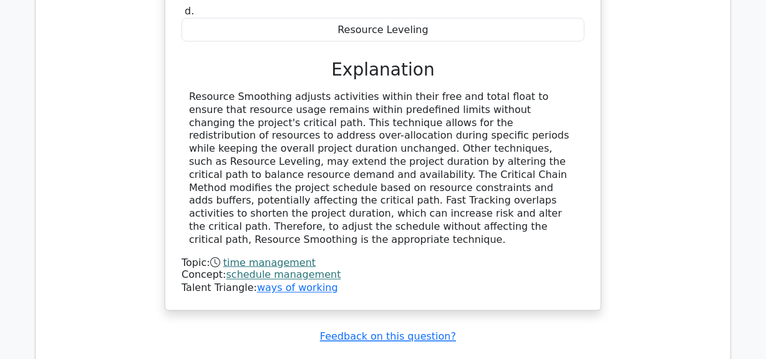
drag, startPoint x: 202, startPoint y: 44, endPoint x: 414, endPoint y: 108, distance: 222.1
copy h5 "Your team is in charge of a project constructing a hospital near a known earthq…"
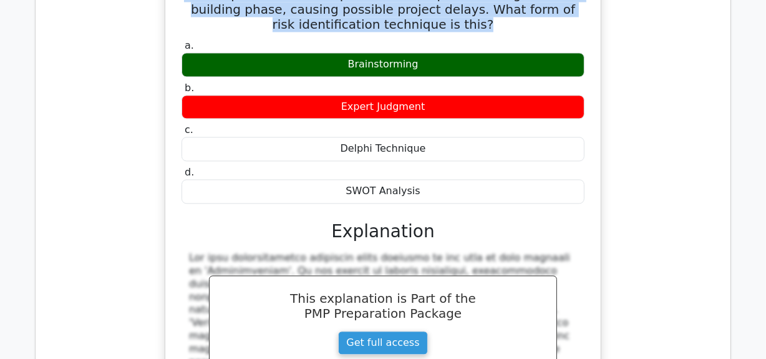
scroll to position [10723, 0]
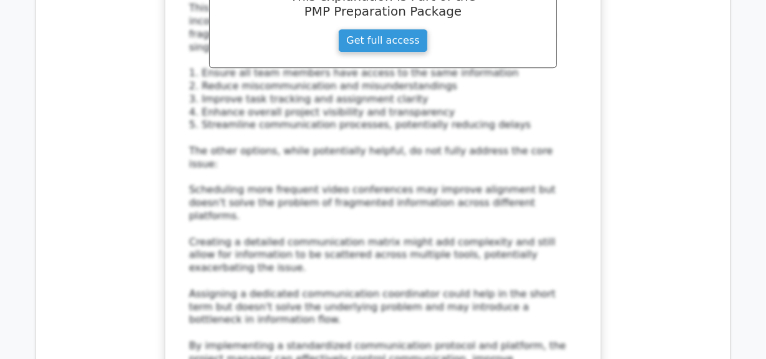
scroll to position [11802, 0]
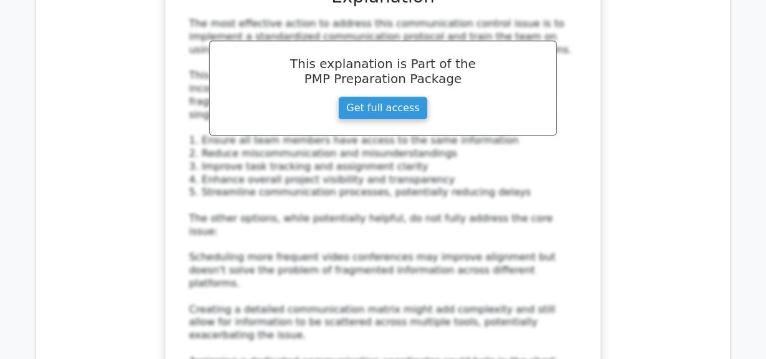
drag, startPoint x: 280, startPoint y: 169, endPoint x: 613, endPoint y: 186, distance: 333.1
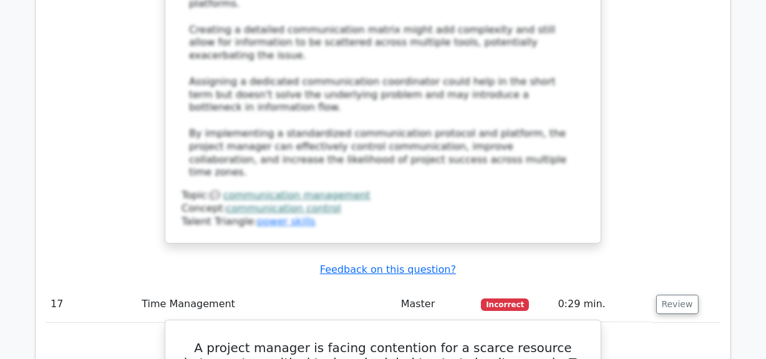
scroll to position [12085, 0]
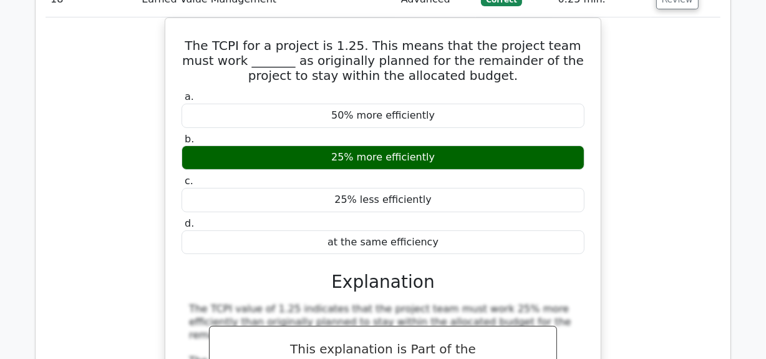
scroll to position [12937, 0]
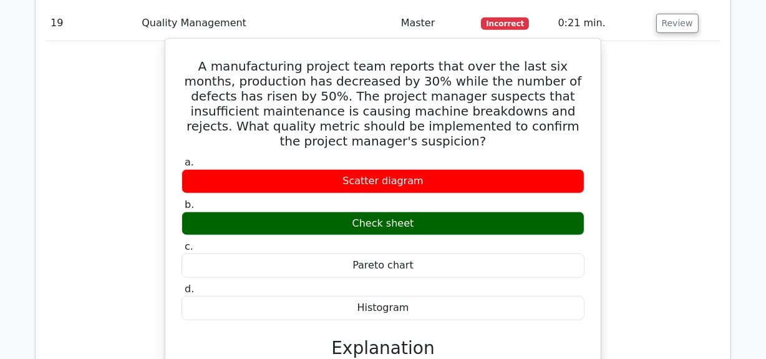
scroll to position [13504, 0]
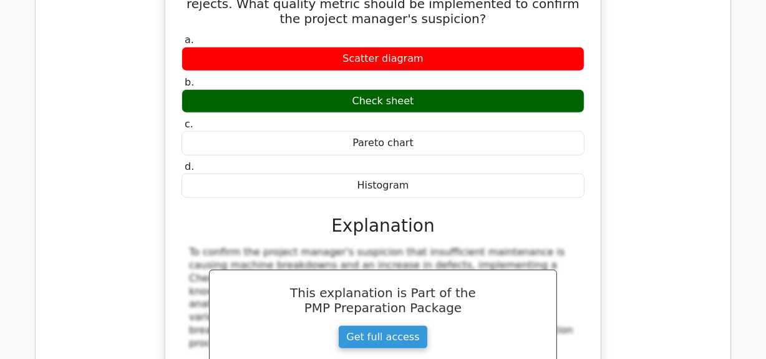
scroll to position [13617, 0]
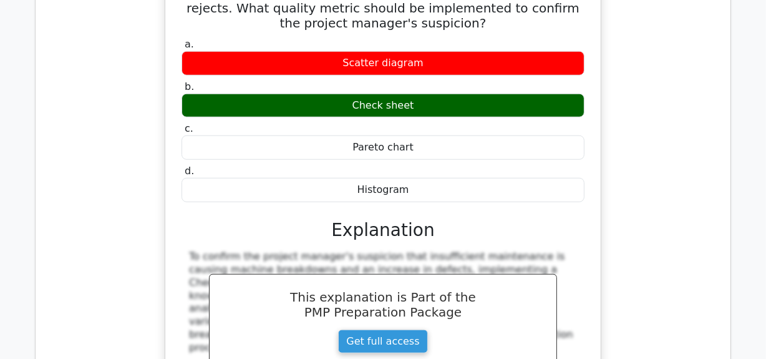
drag, startPoint x: 354, startPoint y: 205, endPoint x: 545, endPoint y: 216, distance: 191.3
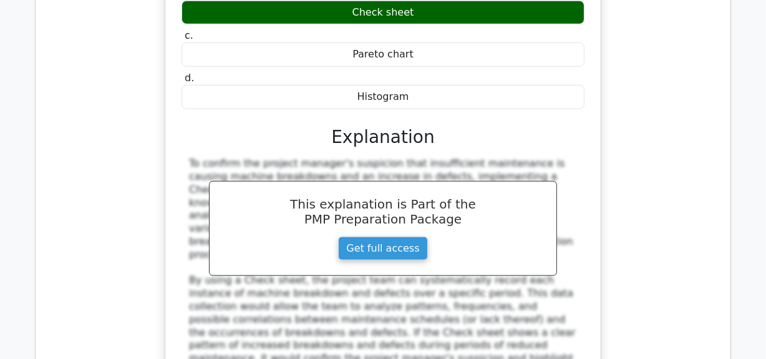
scroll to position [13844, 0]
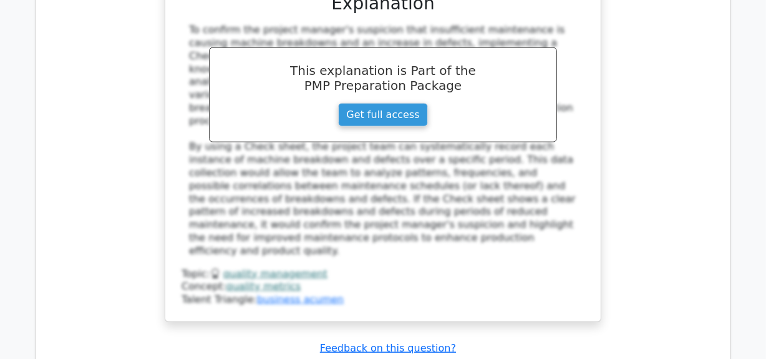
drag, startPoint x: 191, startPoint y: 202, endPoint x: 536, endPoint y: 319, distance: 364.3
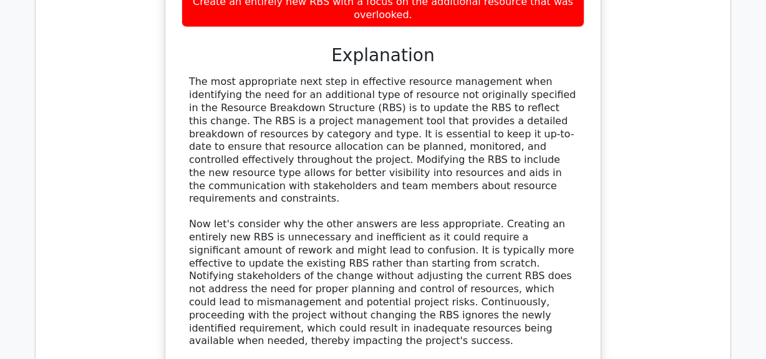
scroll to position [14655, 0]
